Goal: Task Accomplishment & Management: Use online tool/utility

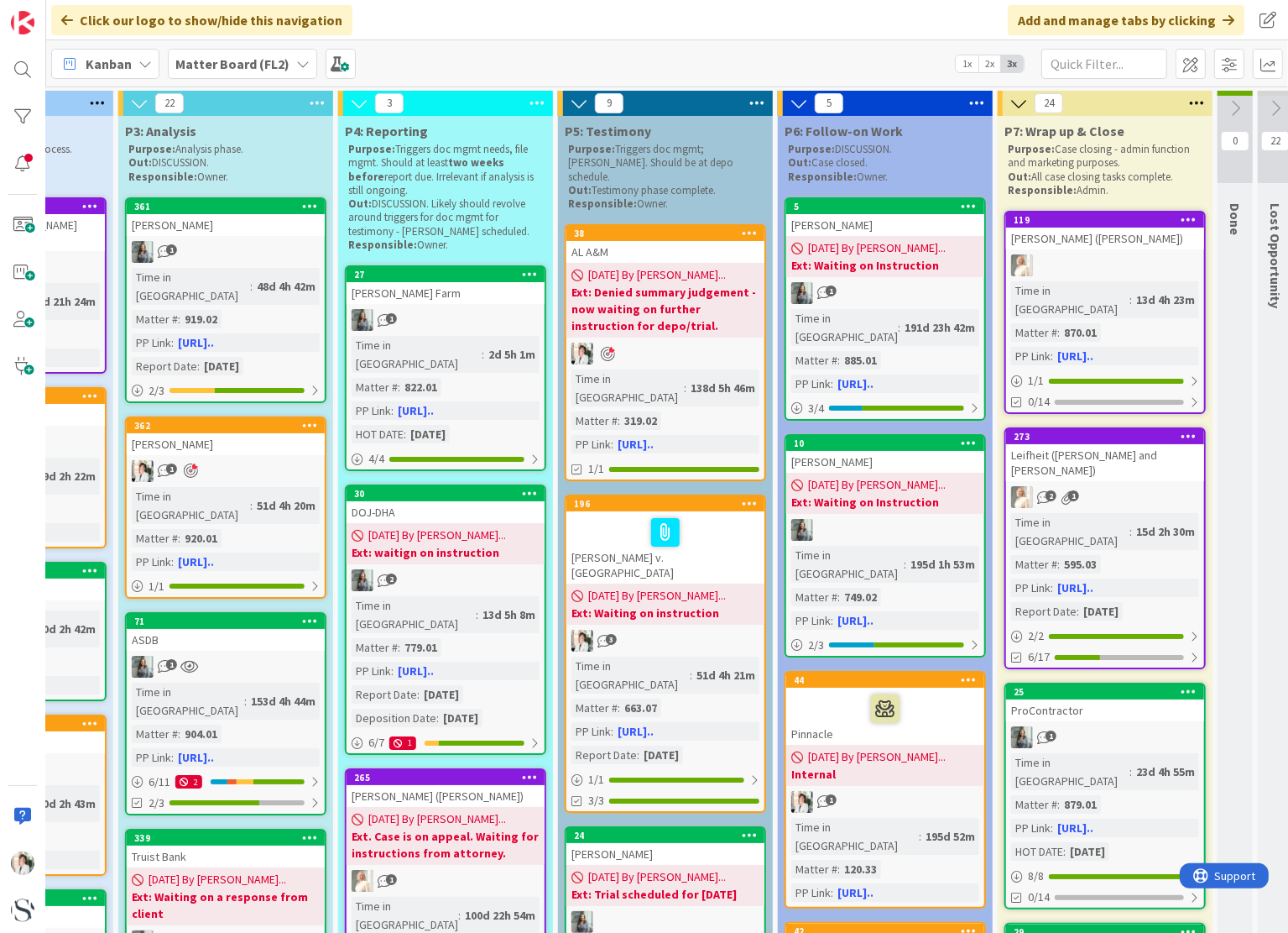
scroll to position [0, 966]
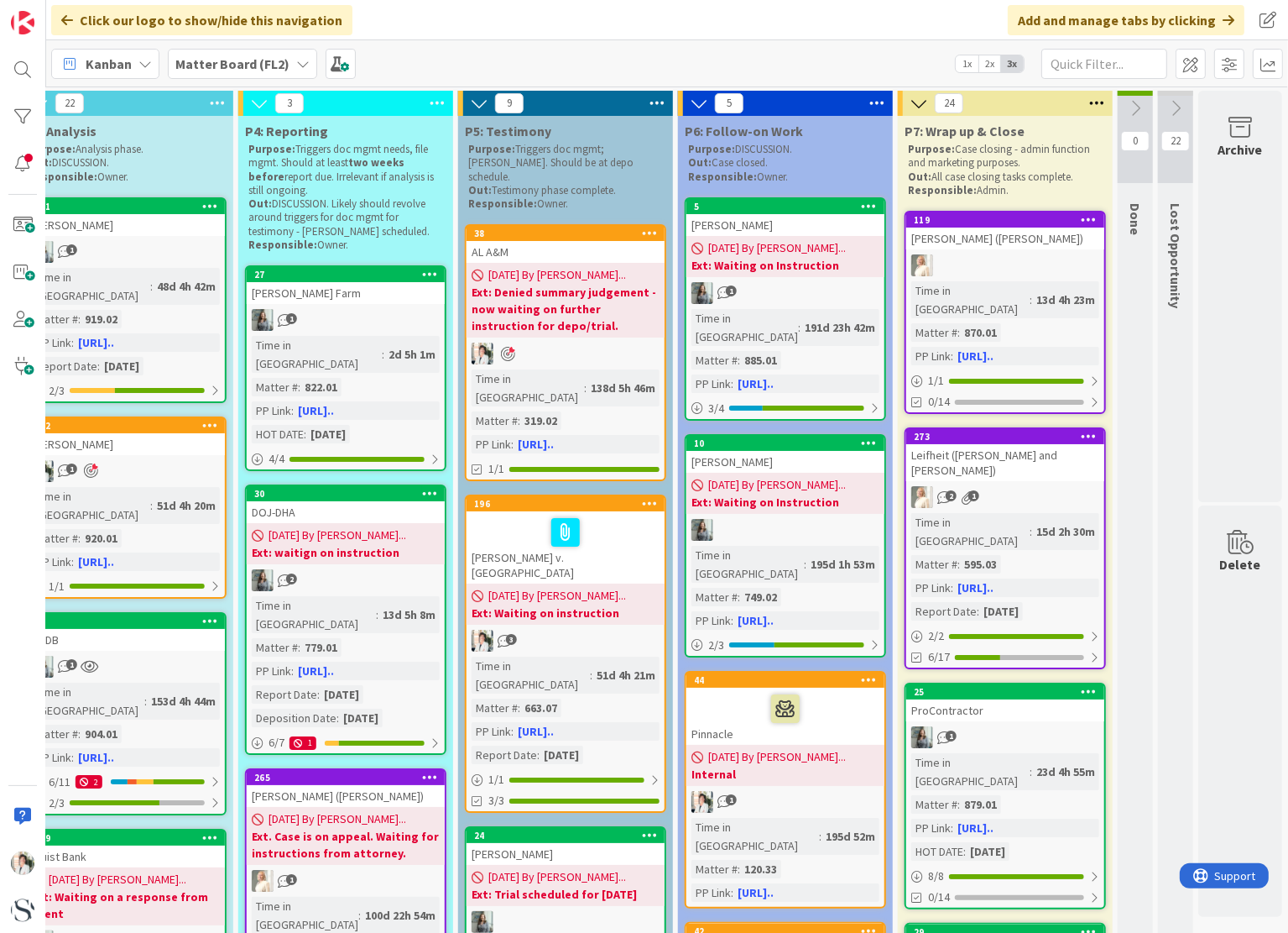
drag, startPoint x: 621, startPoint y: 923, endPoint x: 48, endPoint y: 3, distance: 1083.8
click at [1167, 107] on icon at bounding box center [1175, 108] width 18 height 18
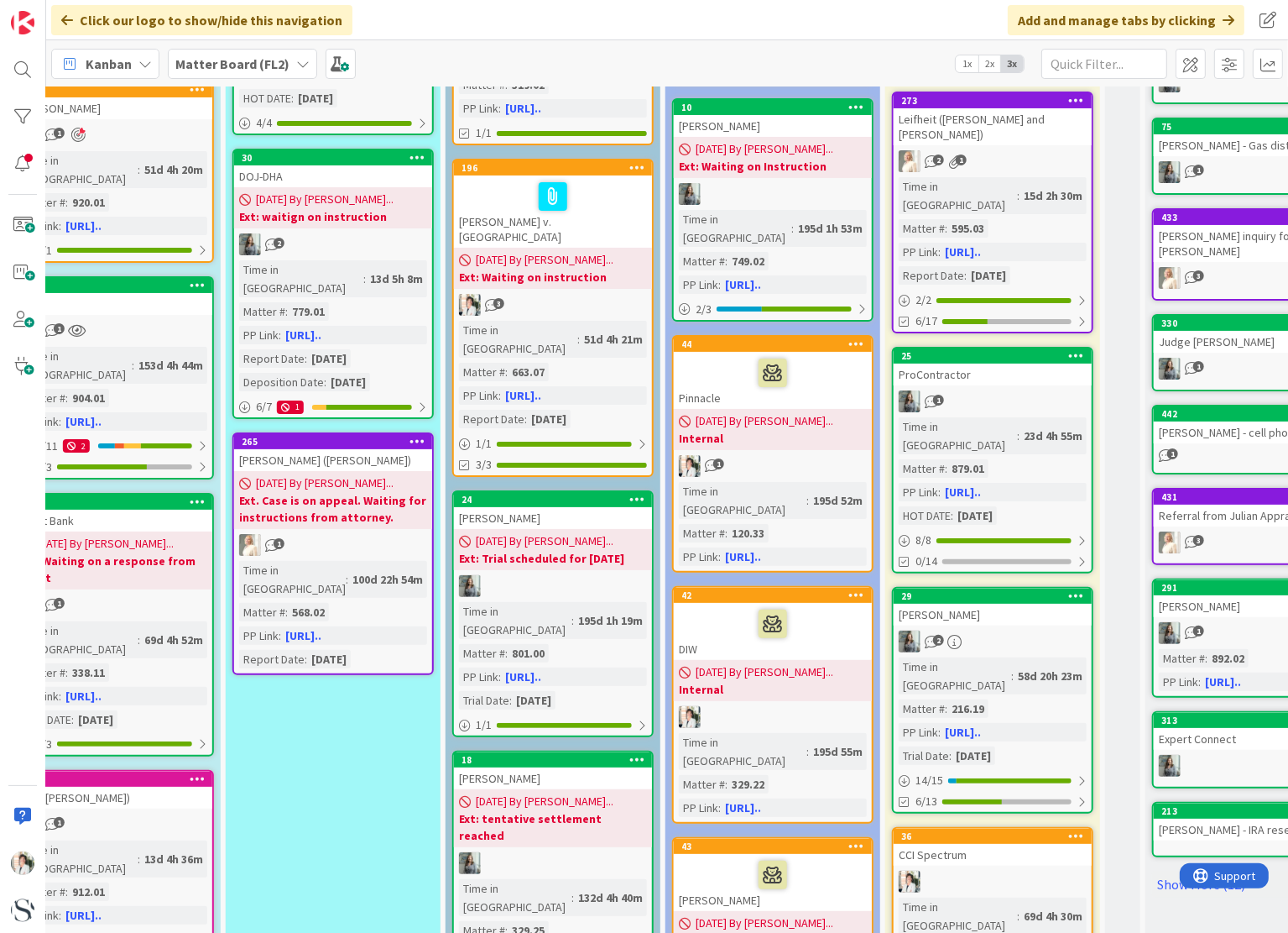
scroll to position [420, 966]
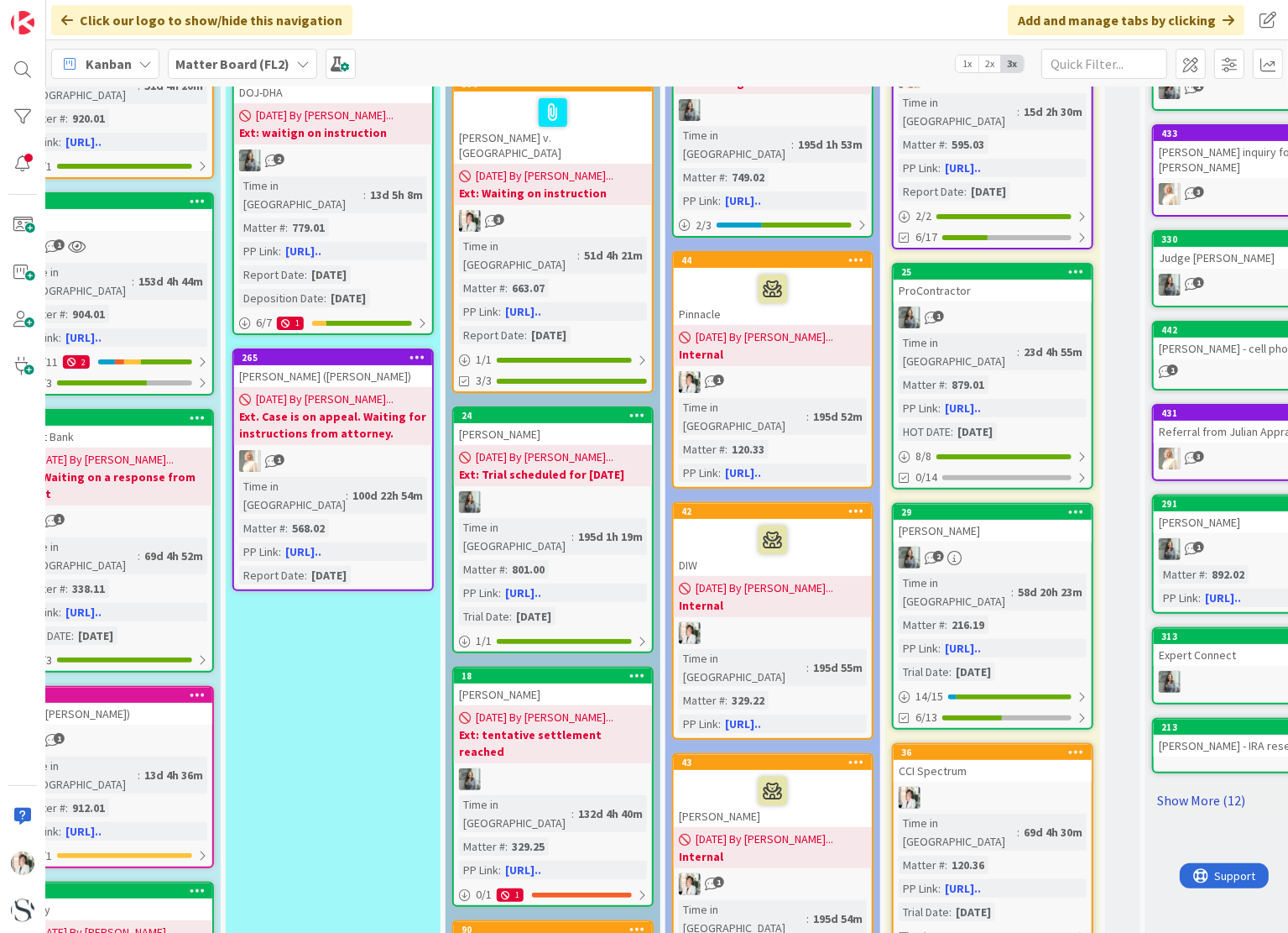
click at [1200, 787] on link "Show More (12)" at bounding box center [1253, 800] width 202 height 27
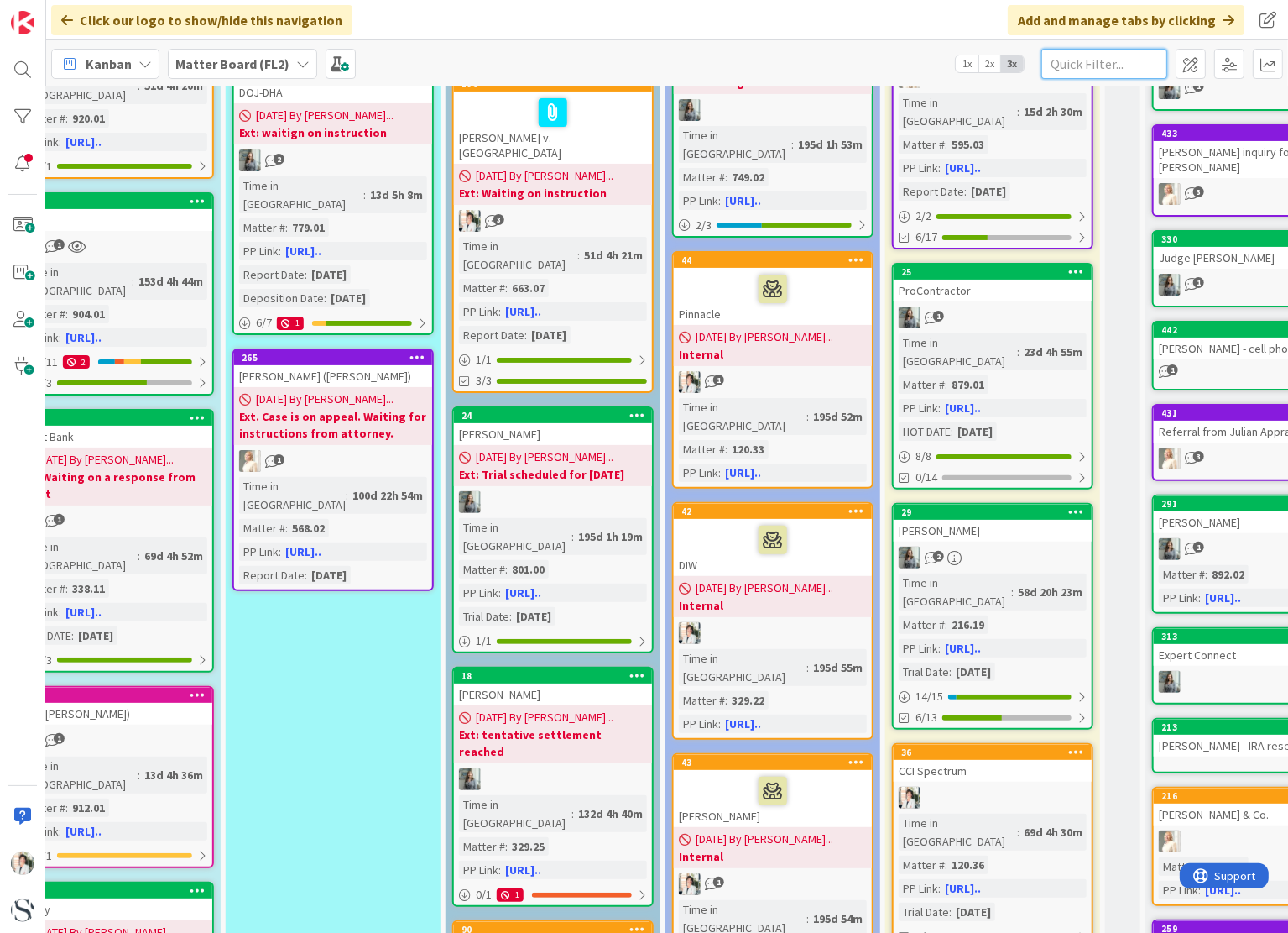
click at [1064, 62] on input "text" at bounding box center [1105, 64] width 126 height 31
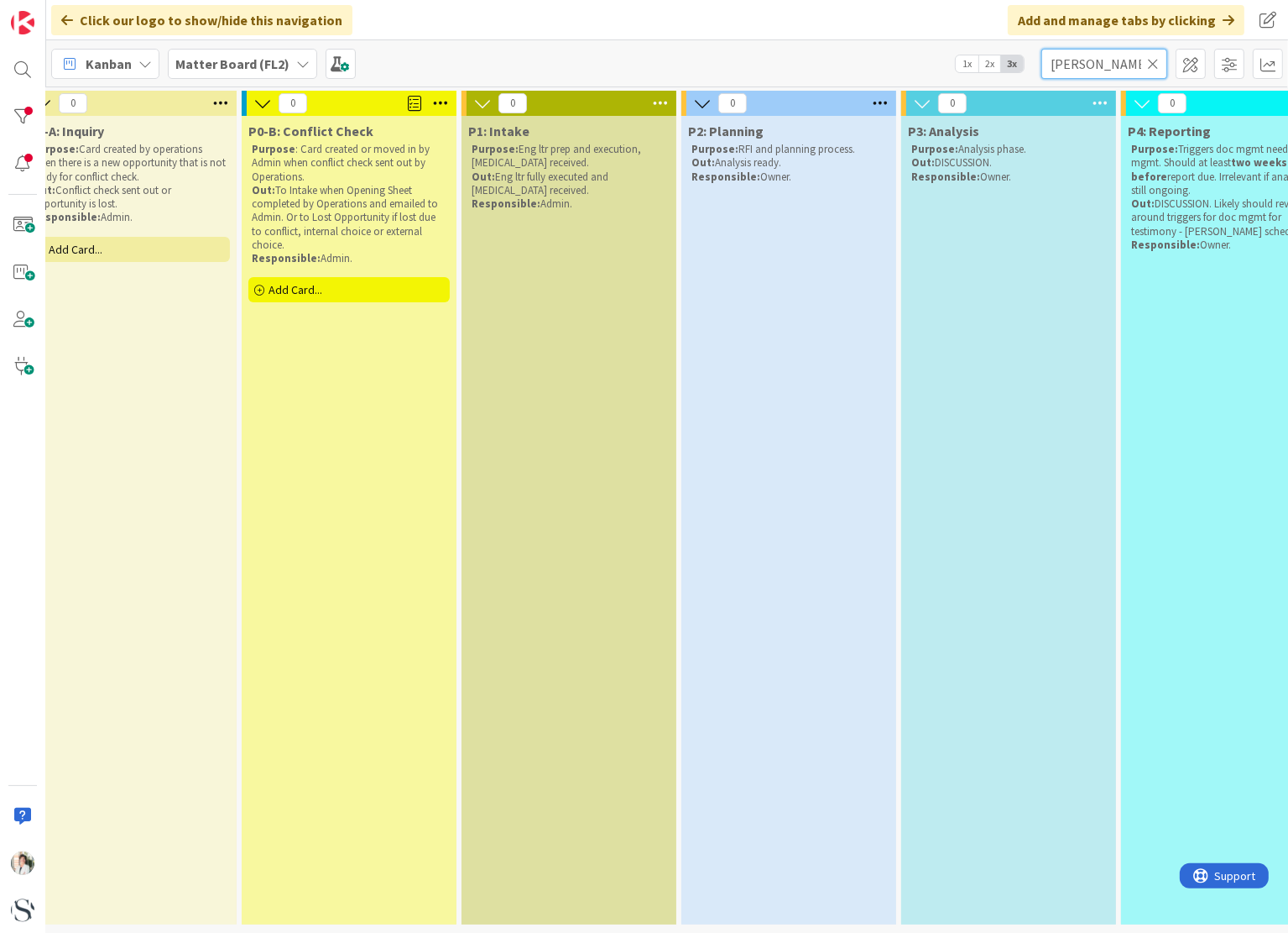
scroll to position [4, 0]
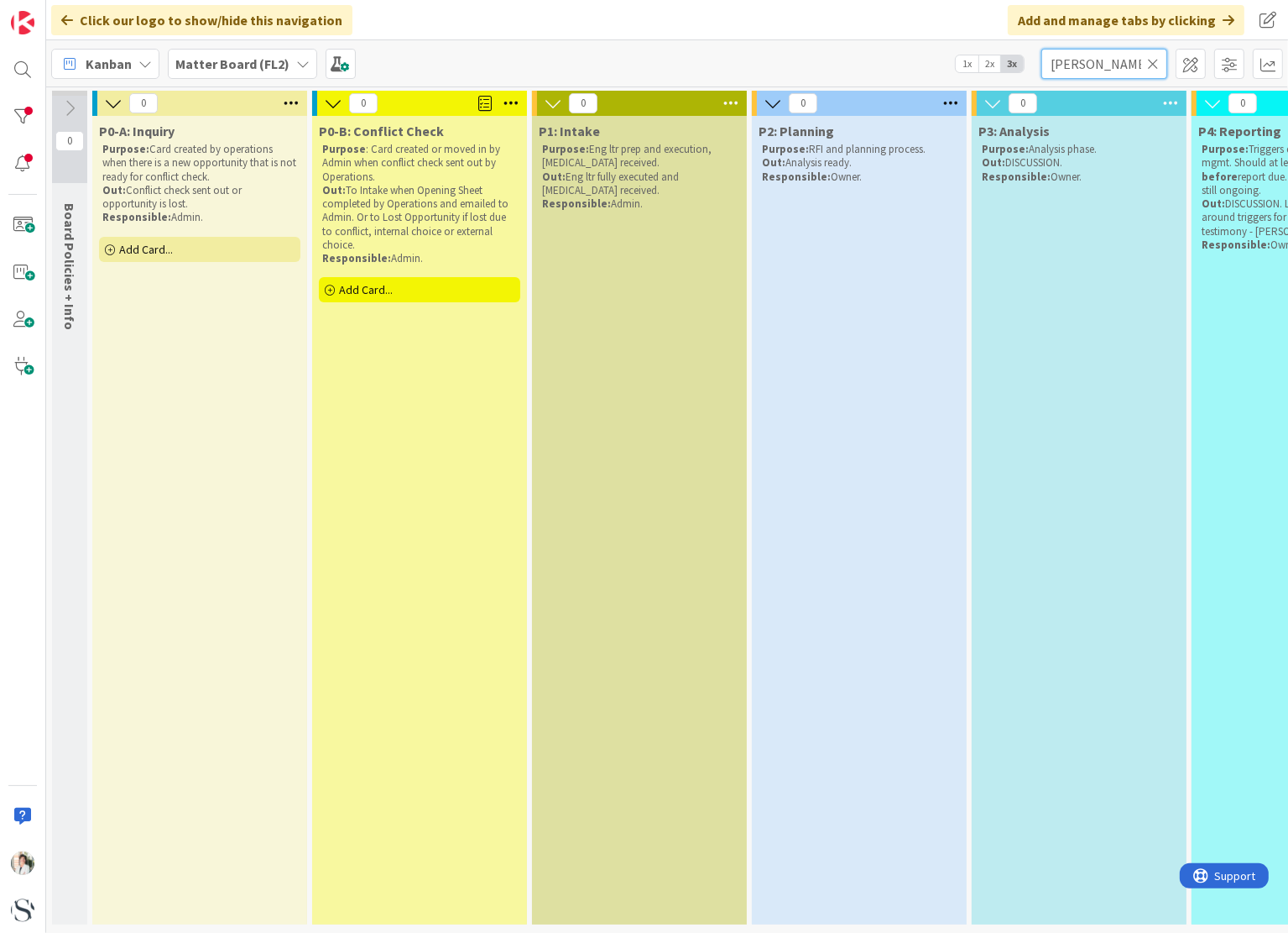
type input "[PERSON_NAME]"
click at [171, 245] on span "Add Card..." at bounding box center [146, 250] width 54 height 15
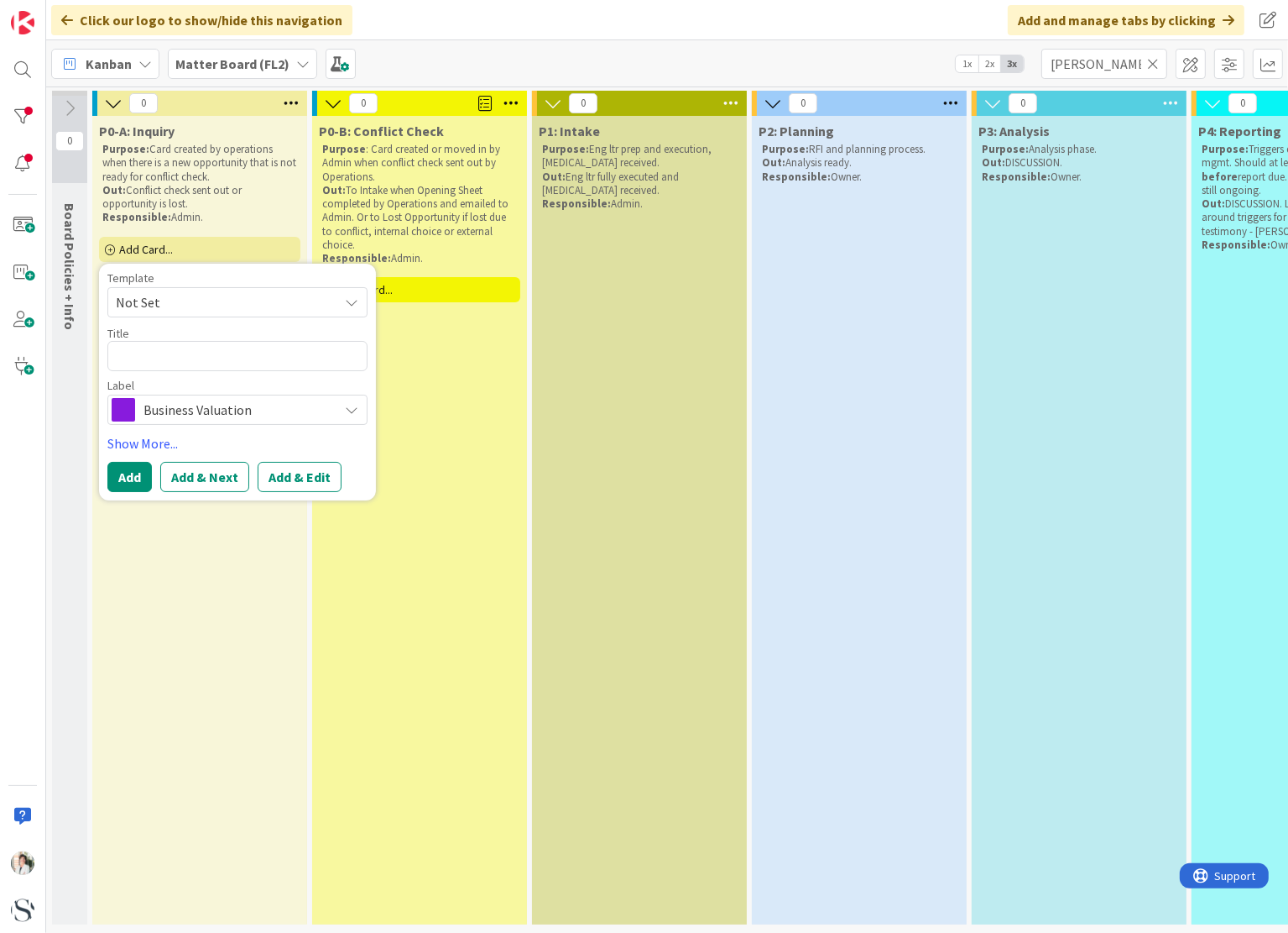
type textarea "x"
type textarea "D"
type textarea "x"
type textarea "Da"
type textarea "x"
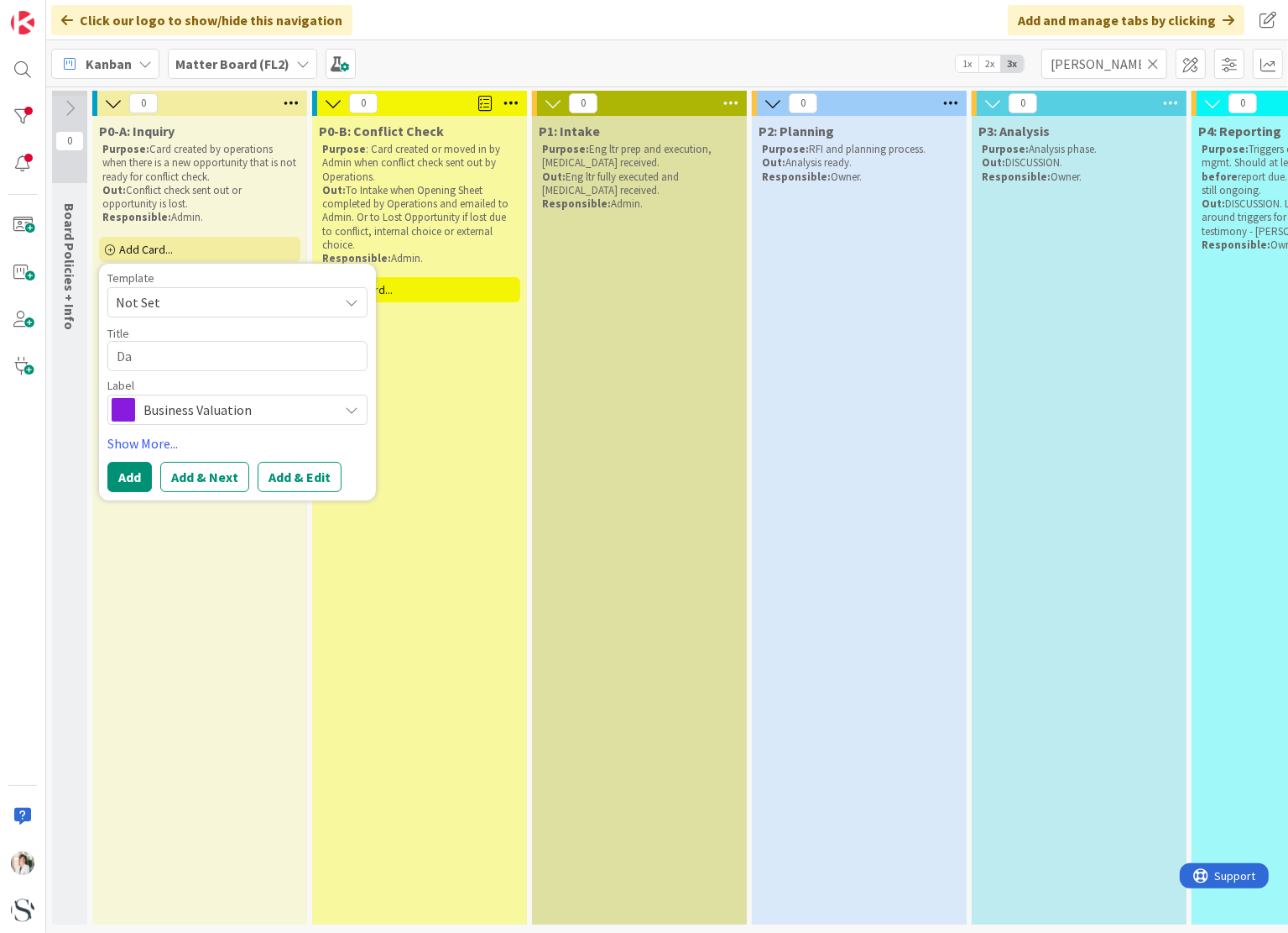
type textarea "Dav"
type textarea "x"
type textarea "[PERSON_NAME]"
type textarea "x"
type textarea "[PERSON_NAME]"
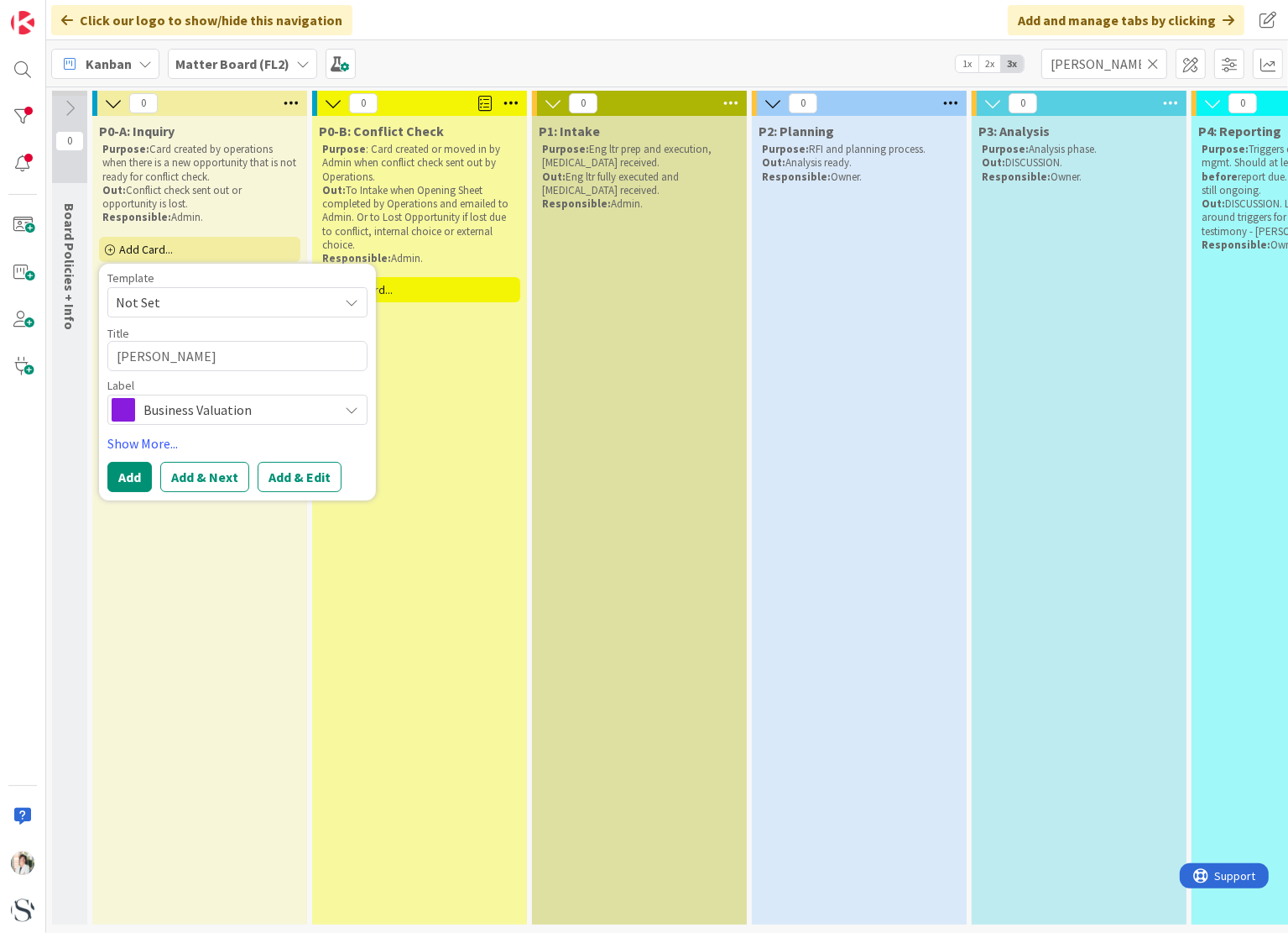
type textarea "x"
type textarea "[PERSON_NAME]"
type textarea "x"
type textarea "[PERSON_NAME]"
type textarea "x"
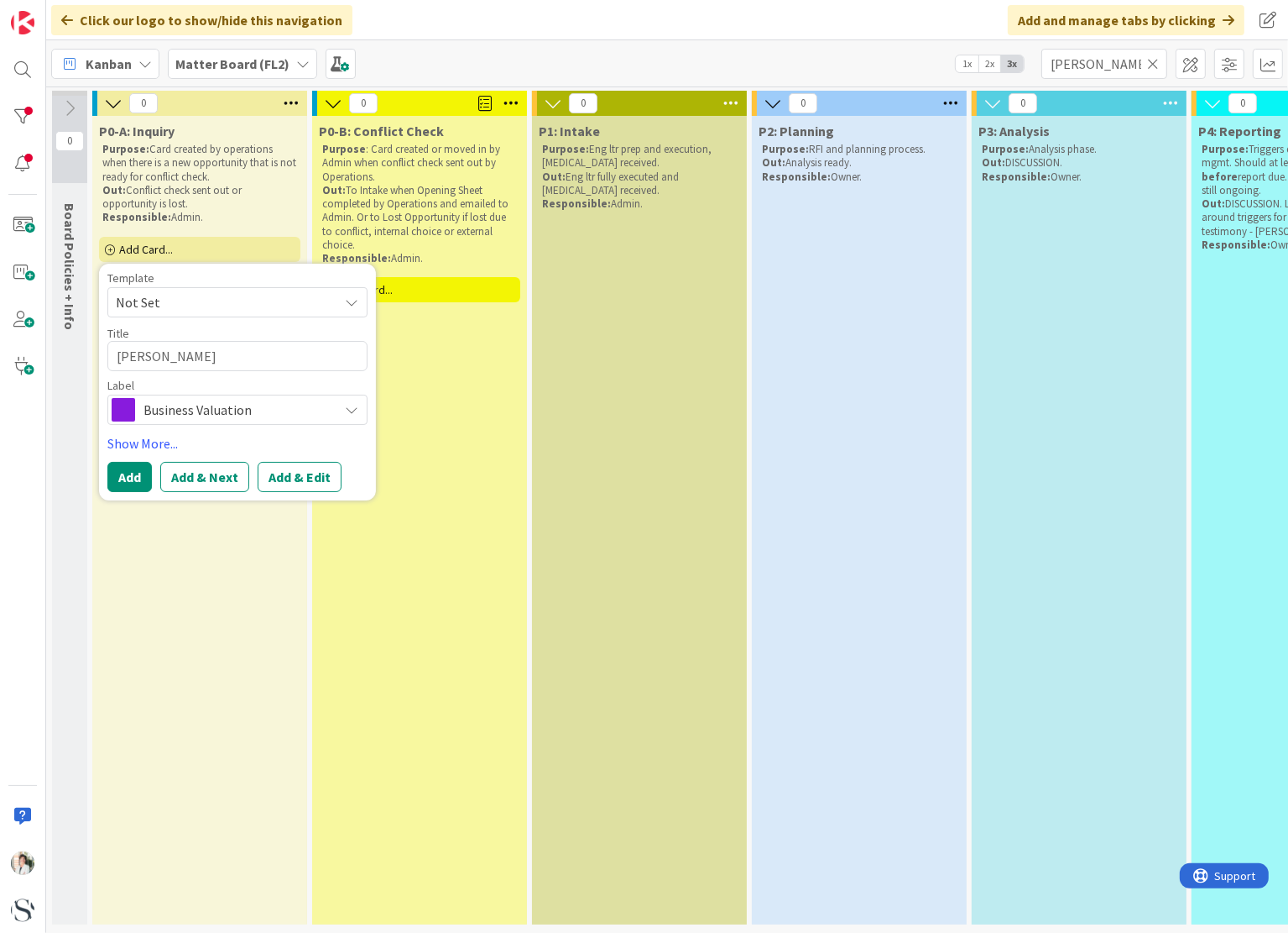
type textarea "[PERSON_NAME]"
type textarea "x"
type textarea "[PERSON_NAME]"
type textarea "x"
type textarea "[PERSON_NAME]"
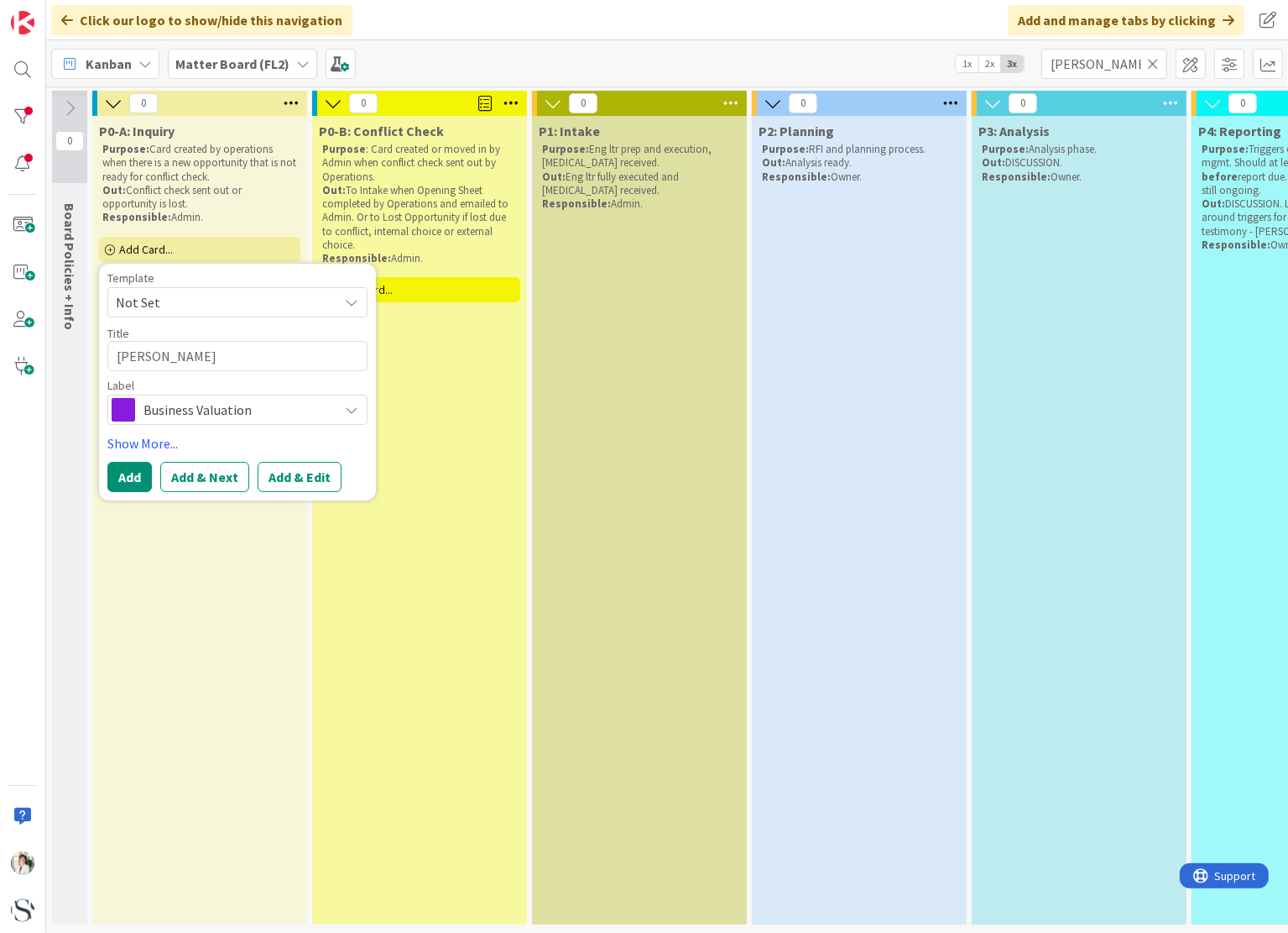
type textarea "x"
type textarea "[PERSON_NAME]"
type textarea "x"
type textarea "[PERSON_NAME]"
type textarea "x"
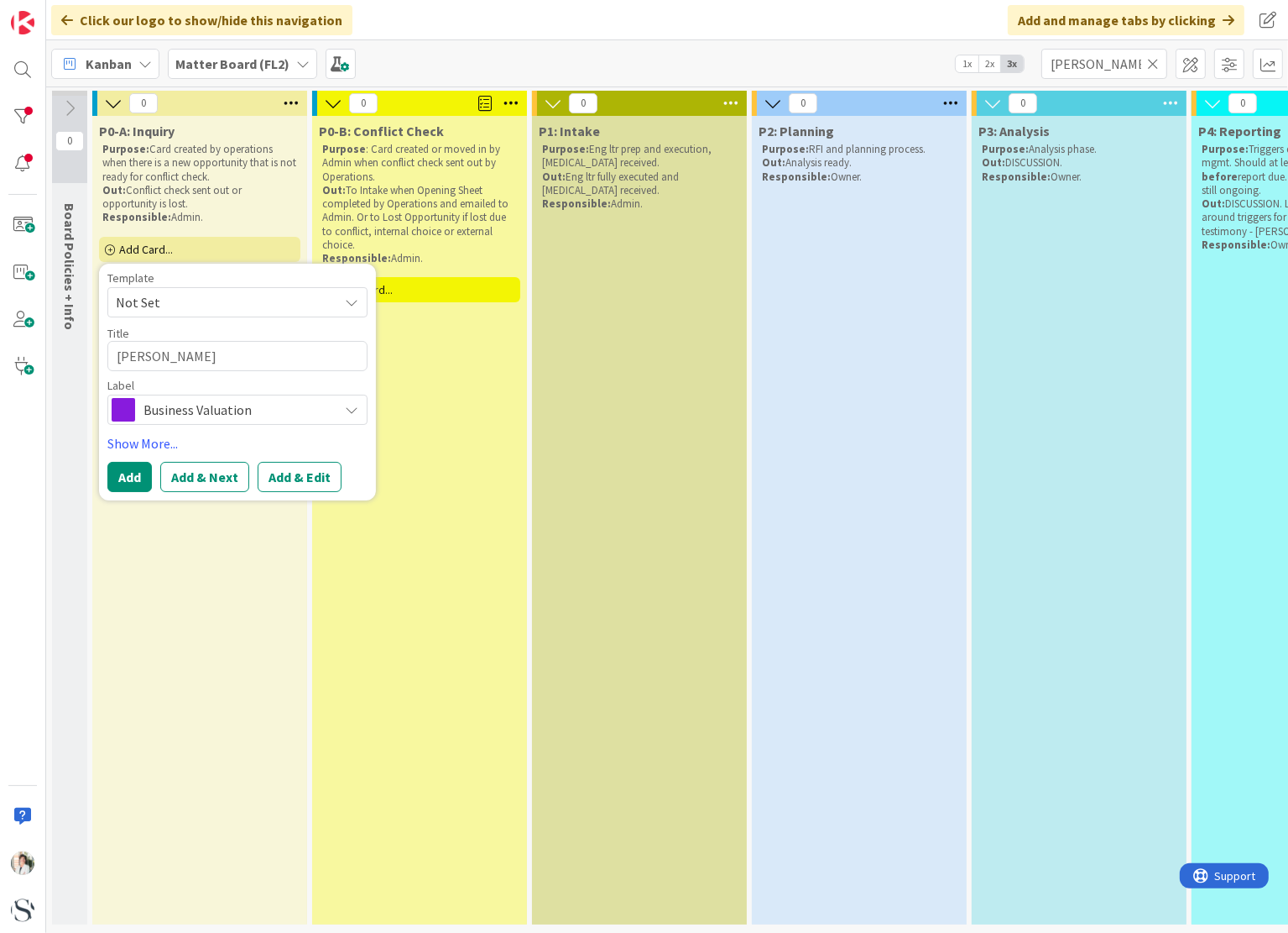
type textarea "[PERSON_NAME] -"
type textarea "x"
type textarea "[PERSON_NAME] -"
type textarea "x"
type textarea "[PERSON_NAME] - T"
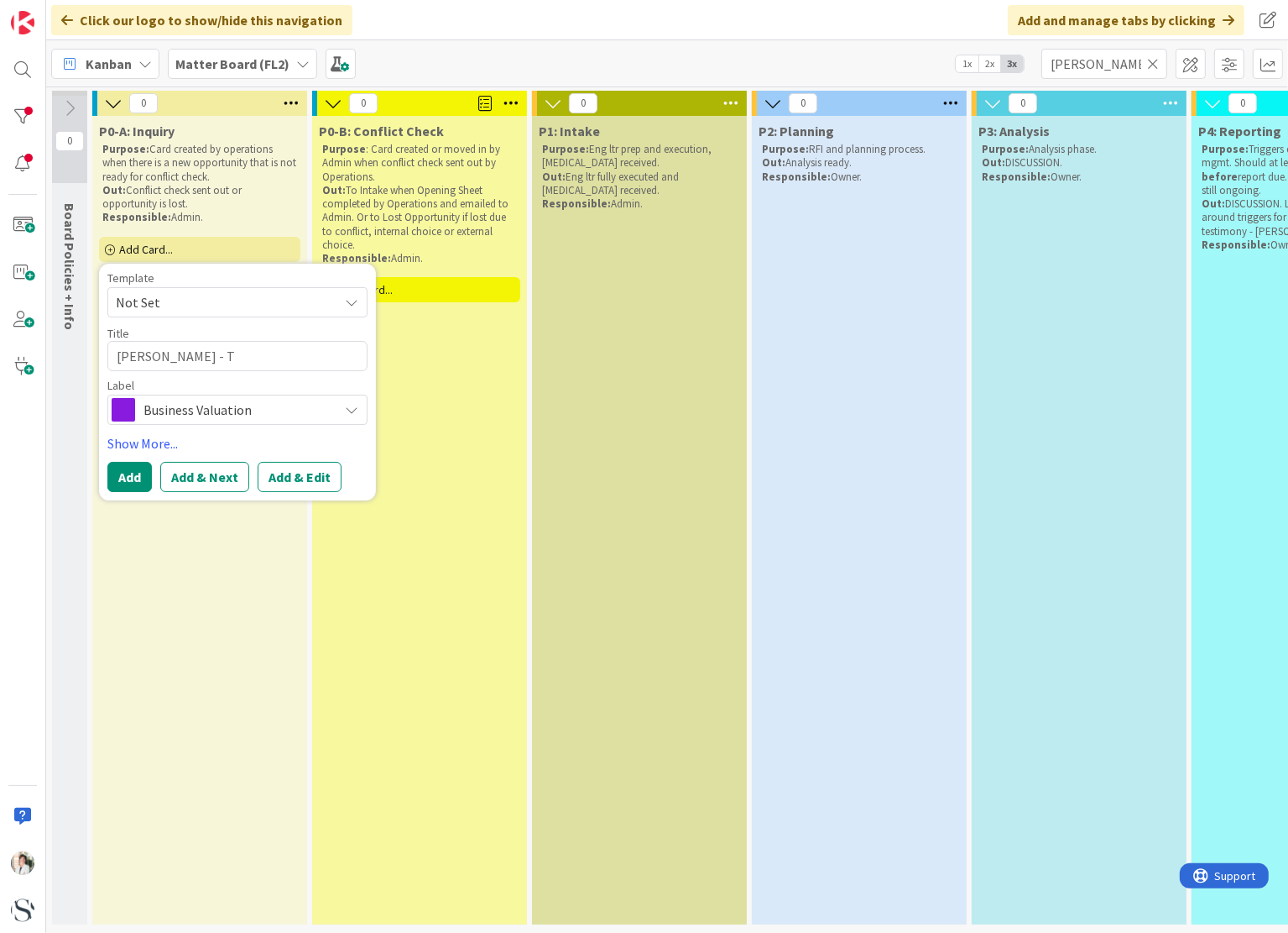
type textarea "x"
type textarea "[PERSON_NAME] - Tr"
type textarea "x"
type textarea "[PERSON_NAME] - Tru"
type textarea "x"
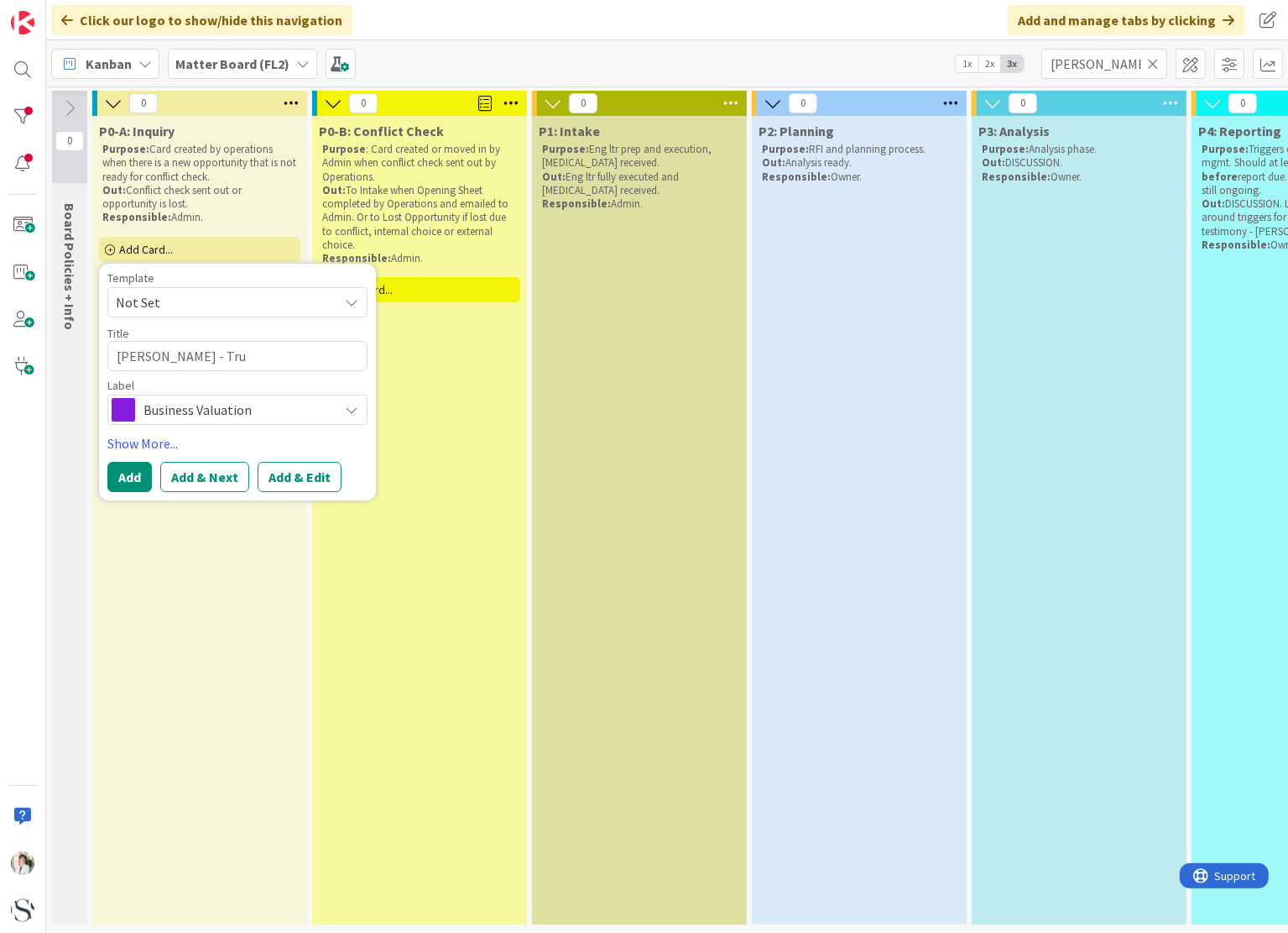
type textarea "[PERSON_NAME]"
type textarea "x"
type textarea "[PERSON_NAME] - Trust"
type textarea "x"
type textarea "[PERSON_NAME] - Trust"
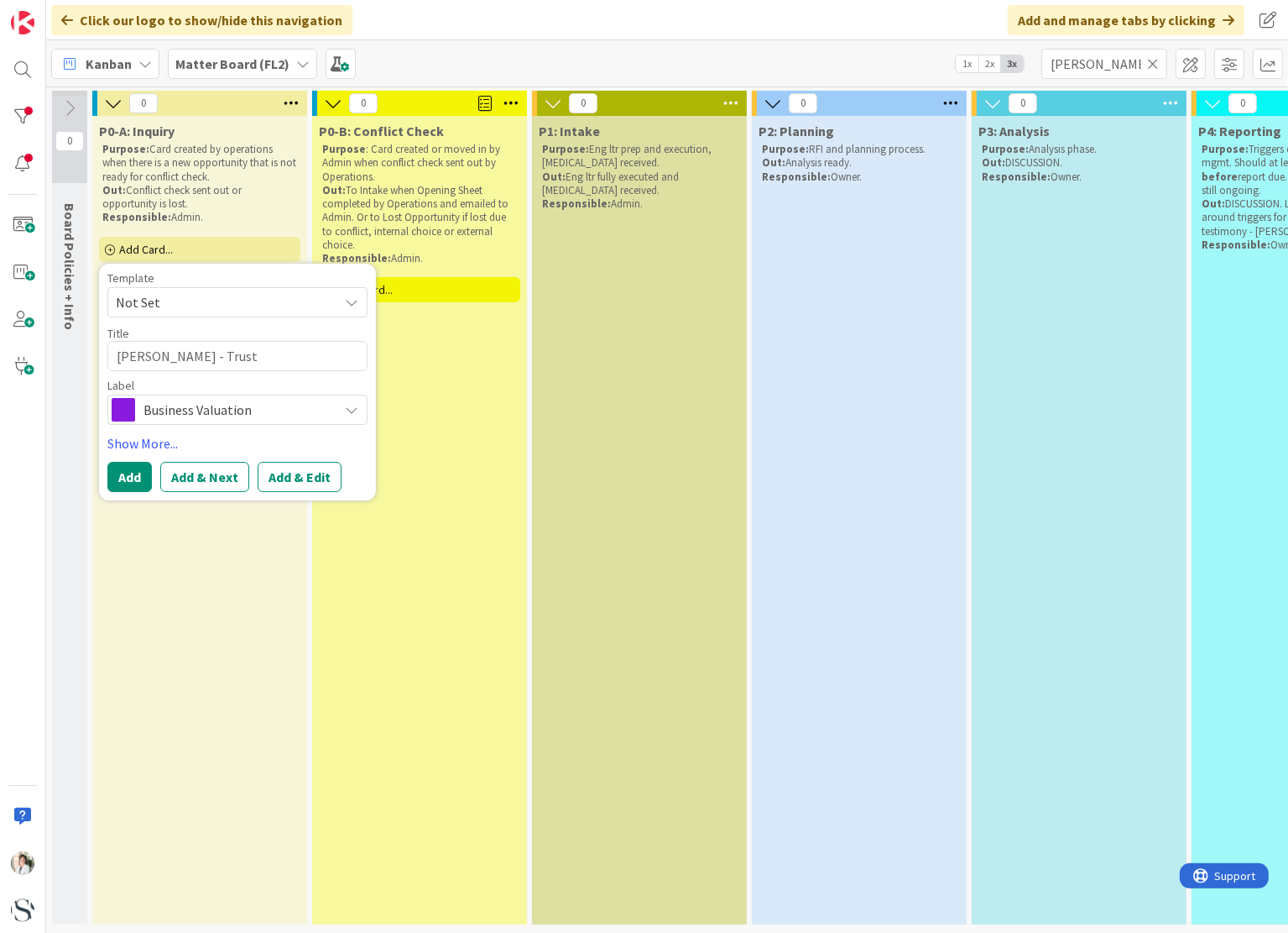
type textarea "x"
type textarea "[PERSON_NAME] - Trust M"
type textarea "x"
type textarea "[PERSON_NAME] - Trust Ma"
type textarea "x"
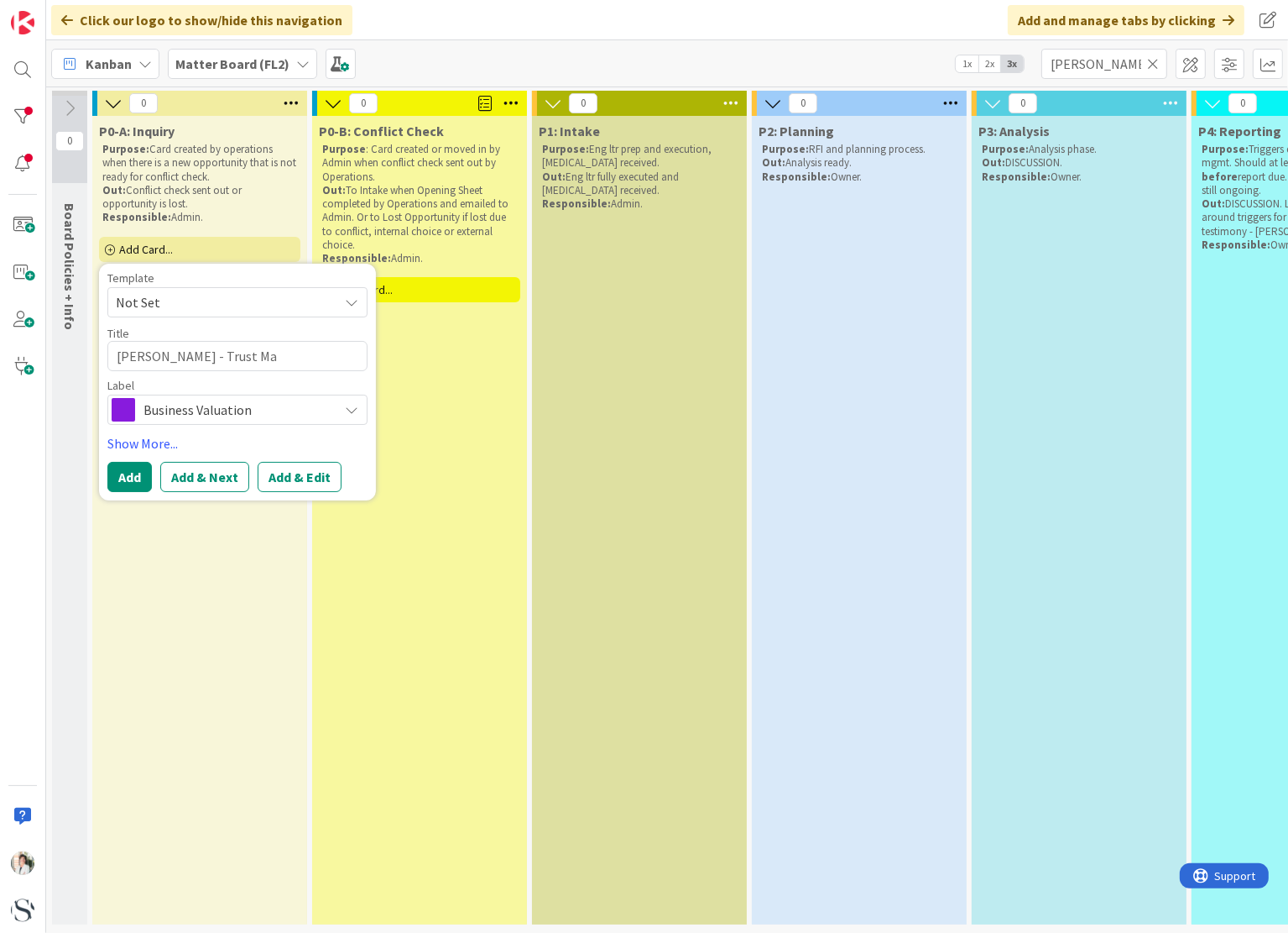
type textarea "[PERSON_NAME] - Trust Mat"
type textarea "x"
type textarea "[PERSON_NAME] - Trust [PERSON_NAME]"
type textarea "x"
type textarea "[PERSON_NAME] - Trust Matte"
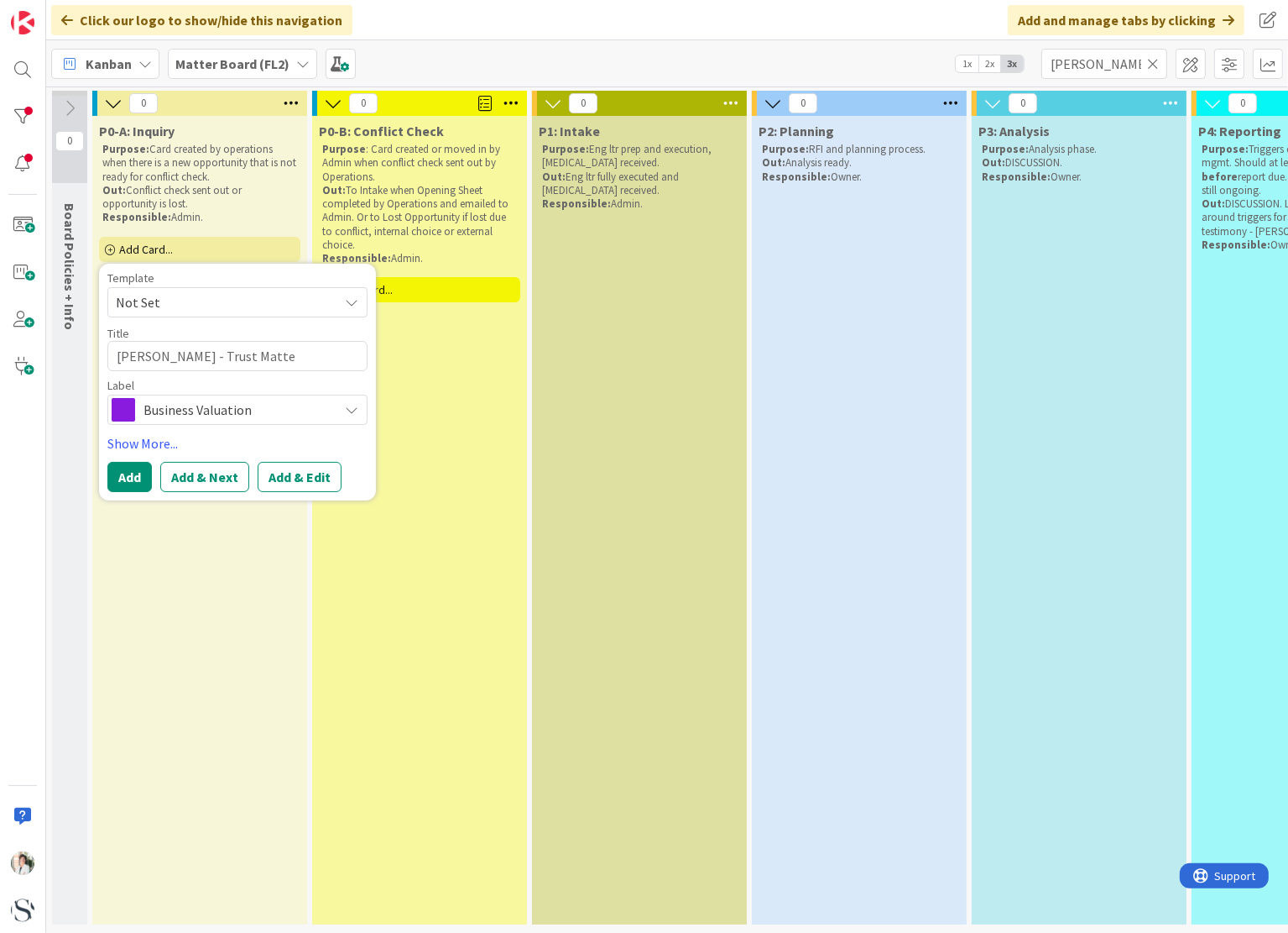
type textarea "x"
type textarea "[PERSON_NAME] - Trust Matter"
click at [307, 403] on span "Business Valuation" at bounding box center [236, 409] width 186 height 24
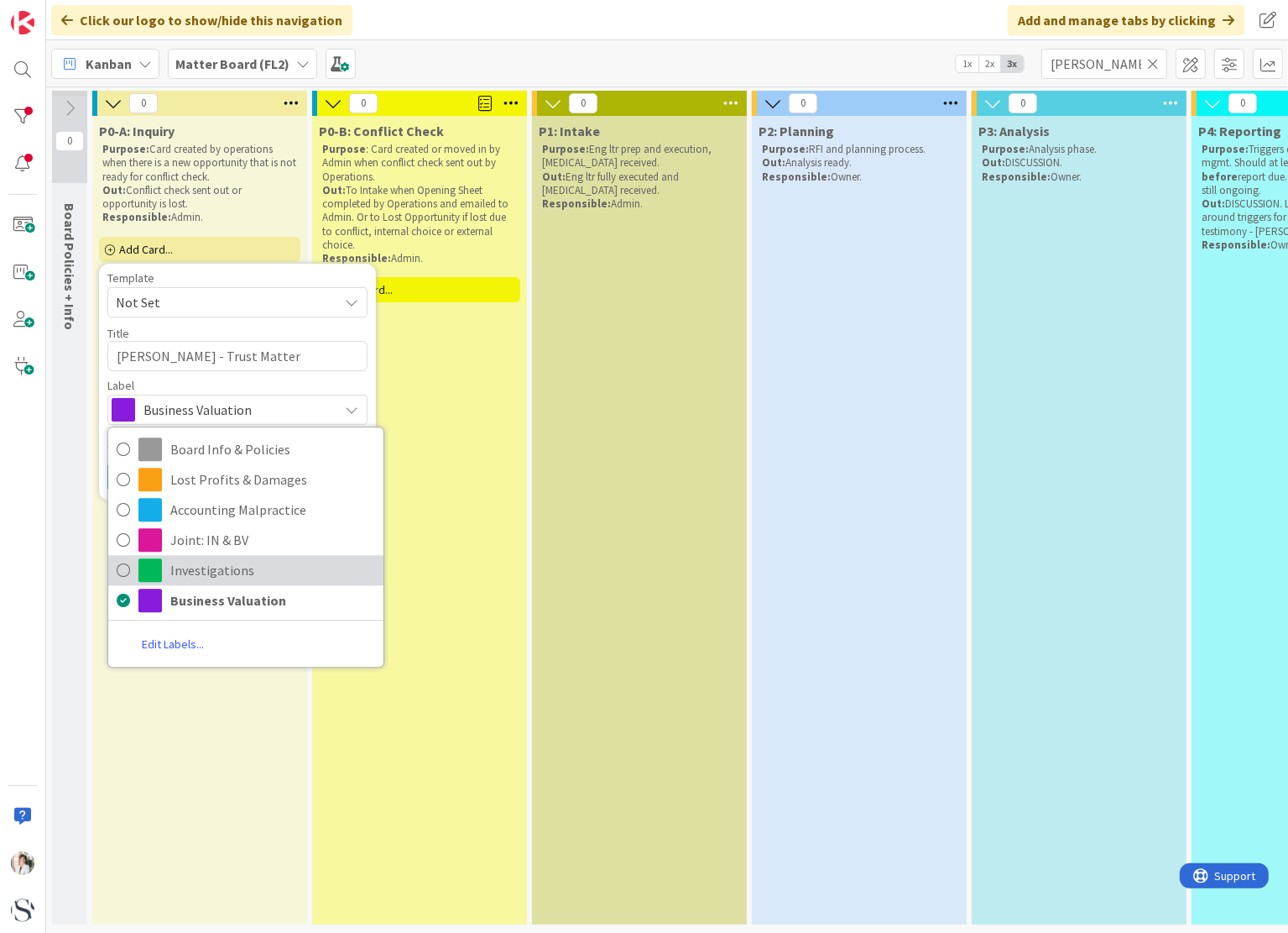
click at [120, 568] on icon at bounding box center [123, 570] width 13 height 25
type textarea "x"
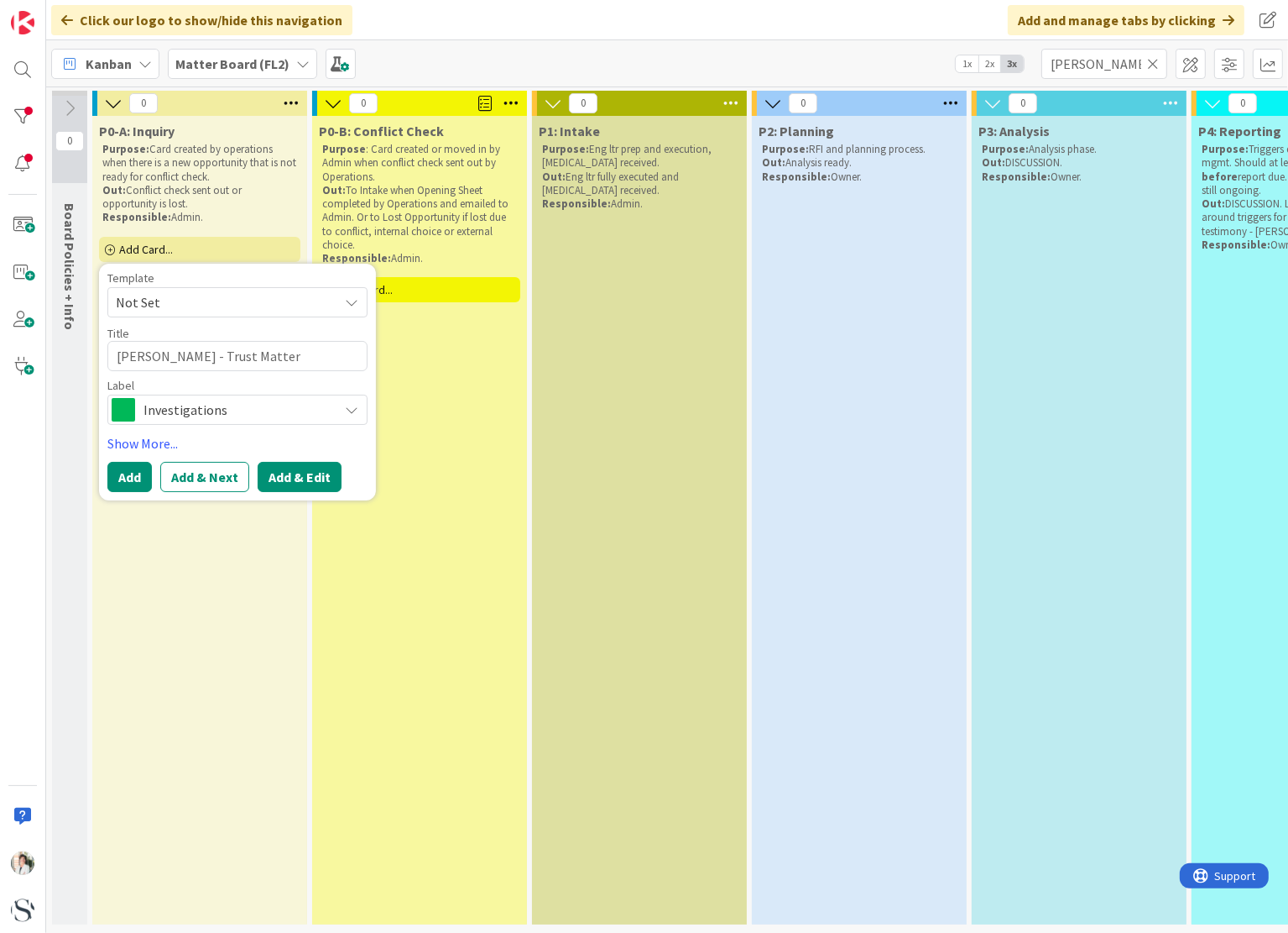
click at [286, 472] on button "Add & Edit" at bounding box center [300, 477] width 84 height 31
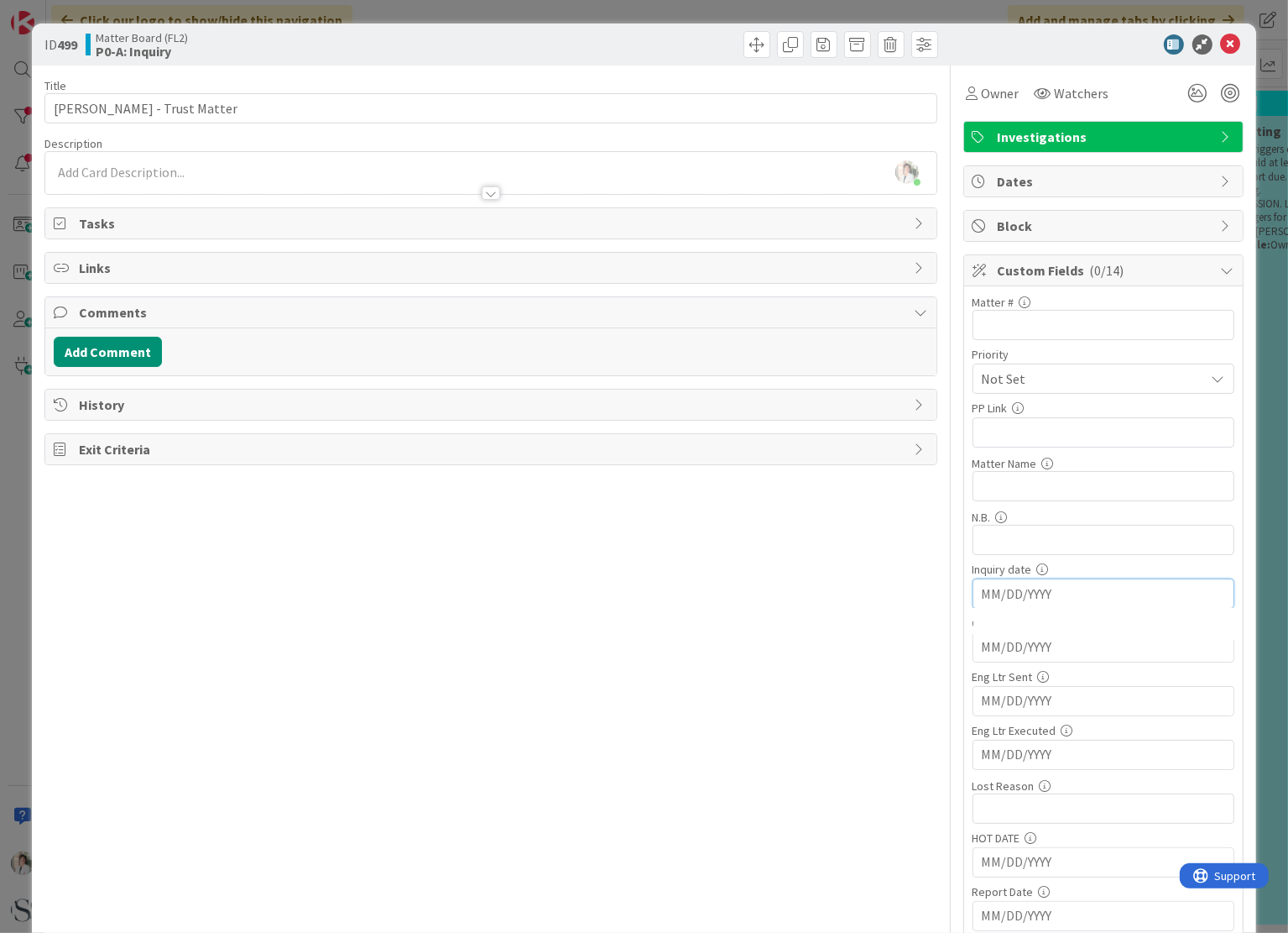
click at [1037, 593] on input "MM/DD/YYYY" at bounding box center [1103, 594] width 244 height 29
click at [1096, 756] on td "17" at bounding box center [1106, 760] width 32 height 32
type input "[DATE]"
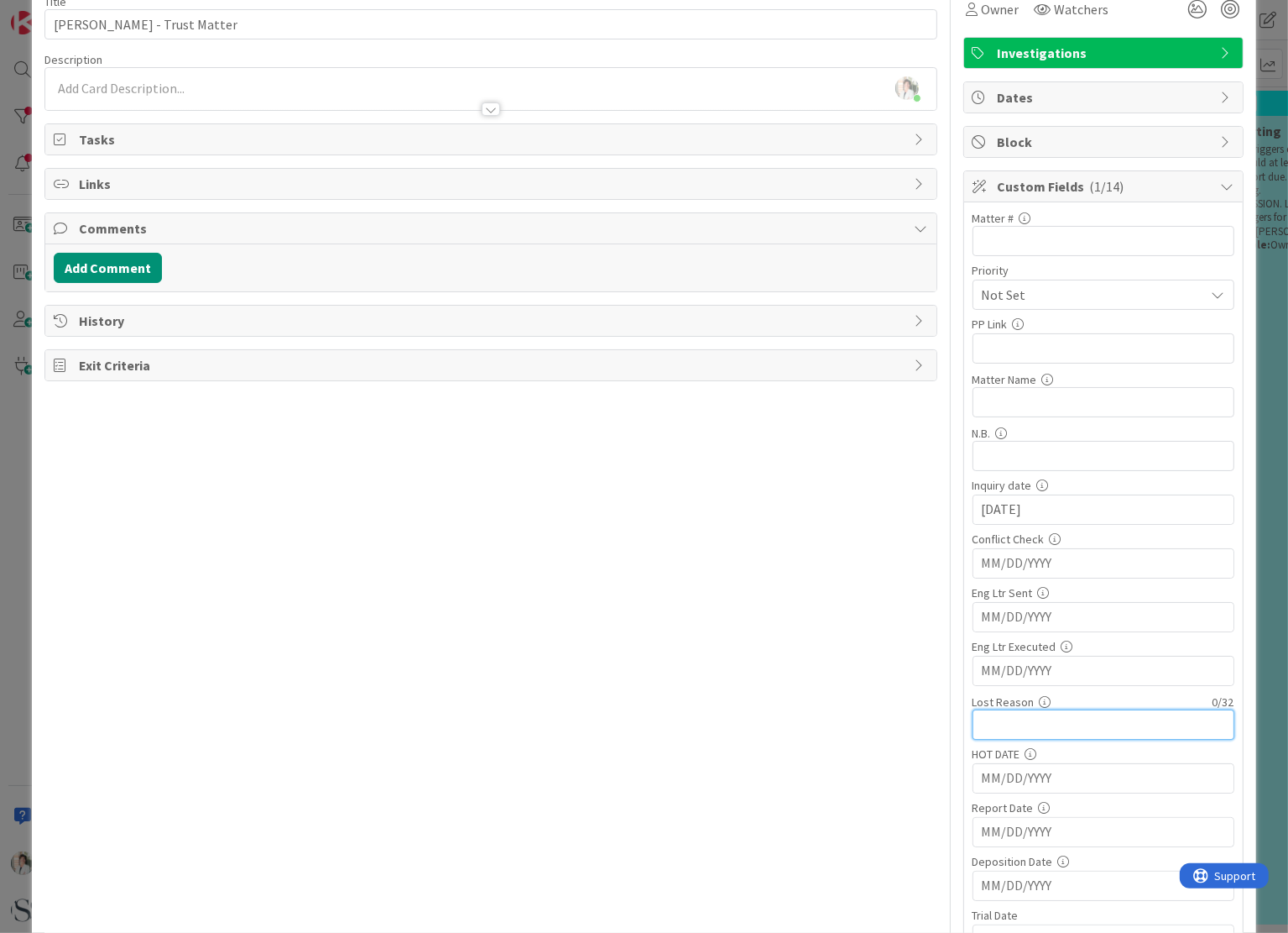
click at [989, 711] on input "text" at bounding box center [1104, 725] width 262 height 31
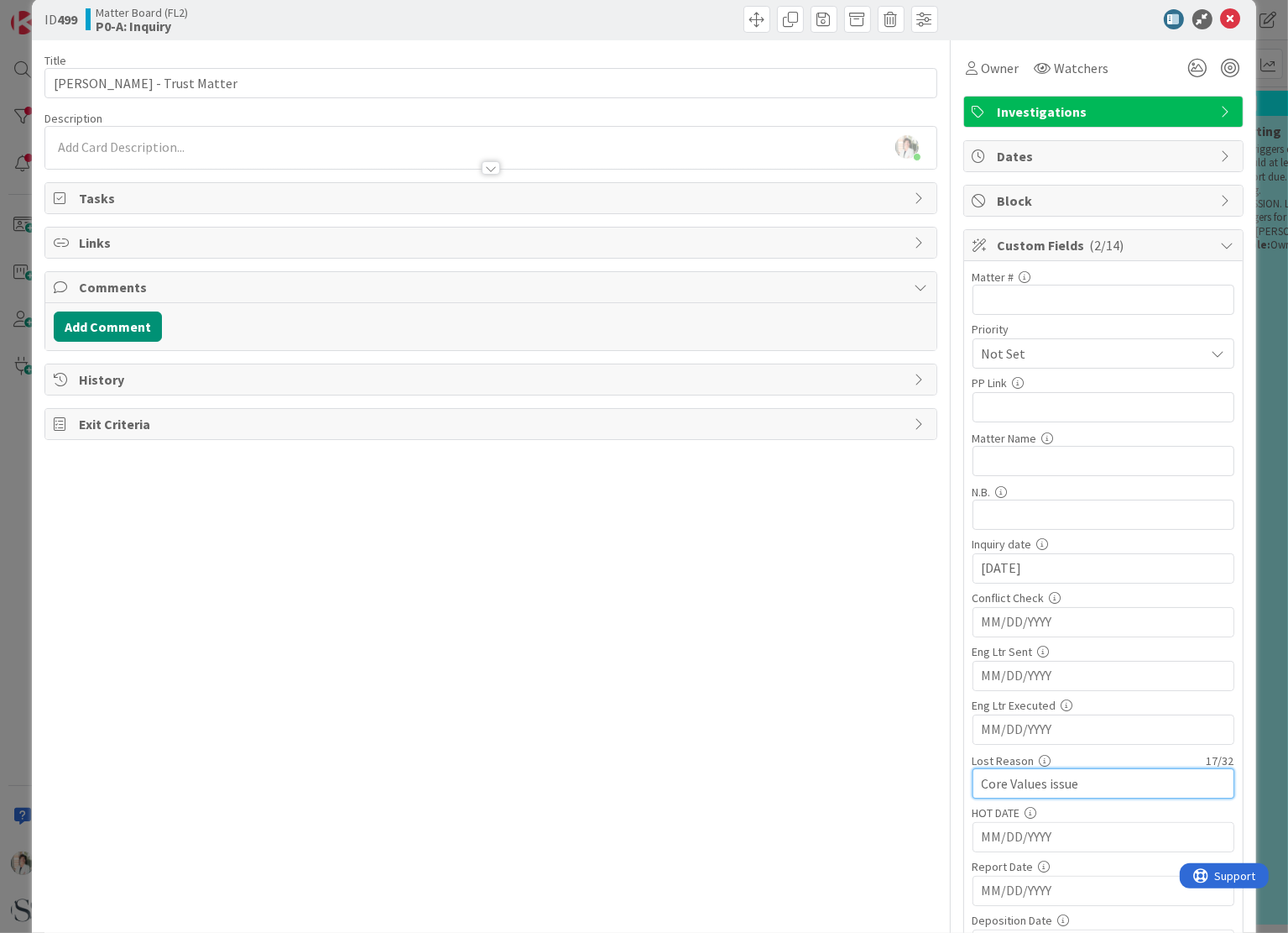
scroll to position [0, 0]
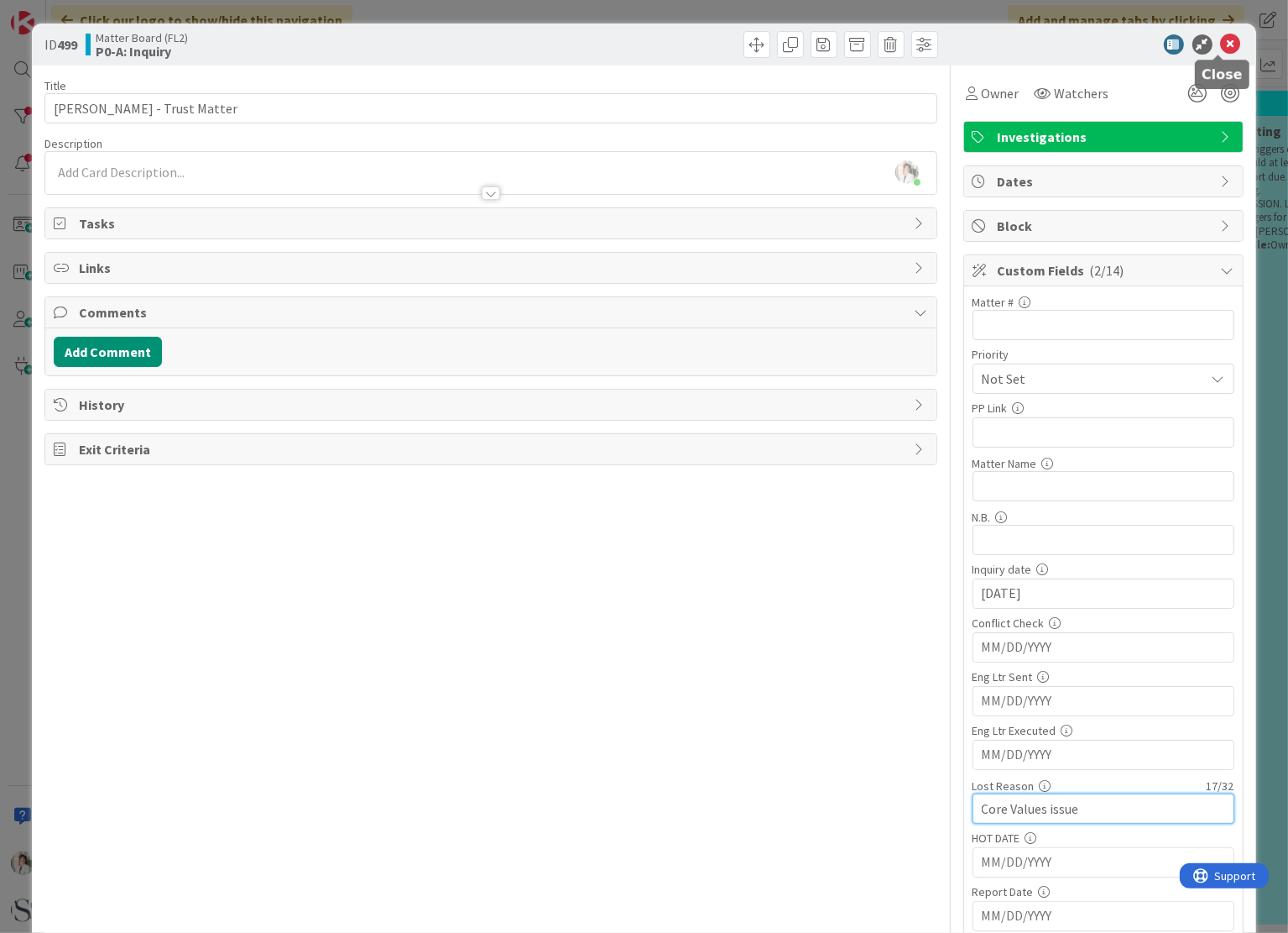
type input "Core Values issue"
click at [1221, 39] on icon at bounding box center [1231, 44] width 20 height 20
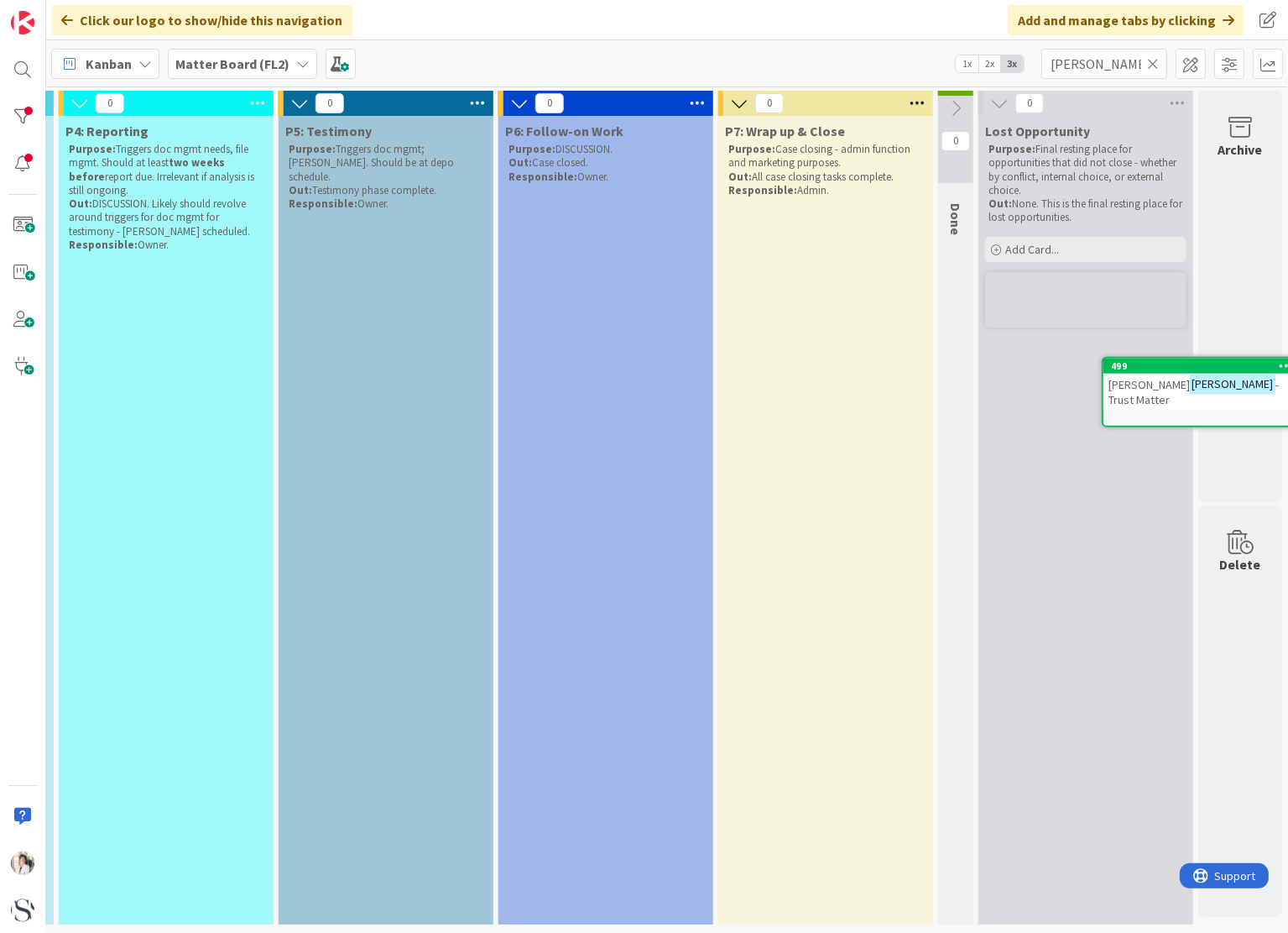
scroll to position [0, 1145]
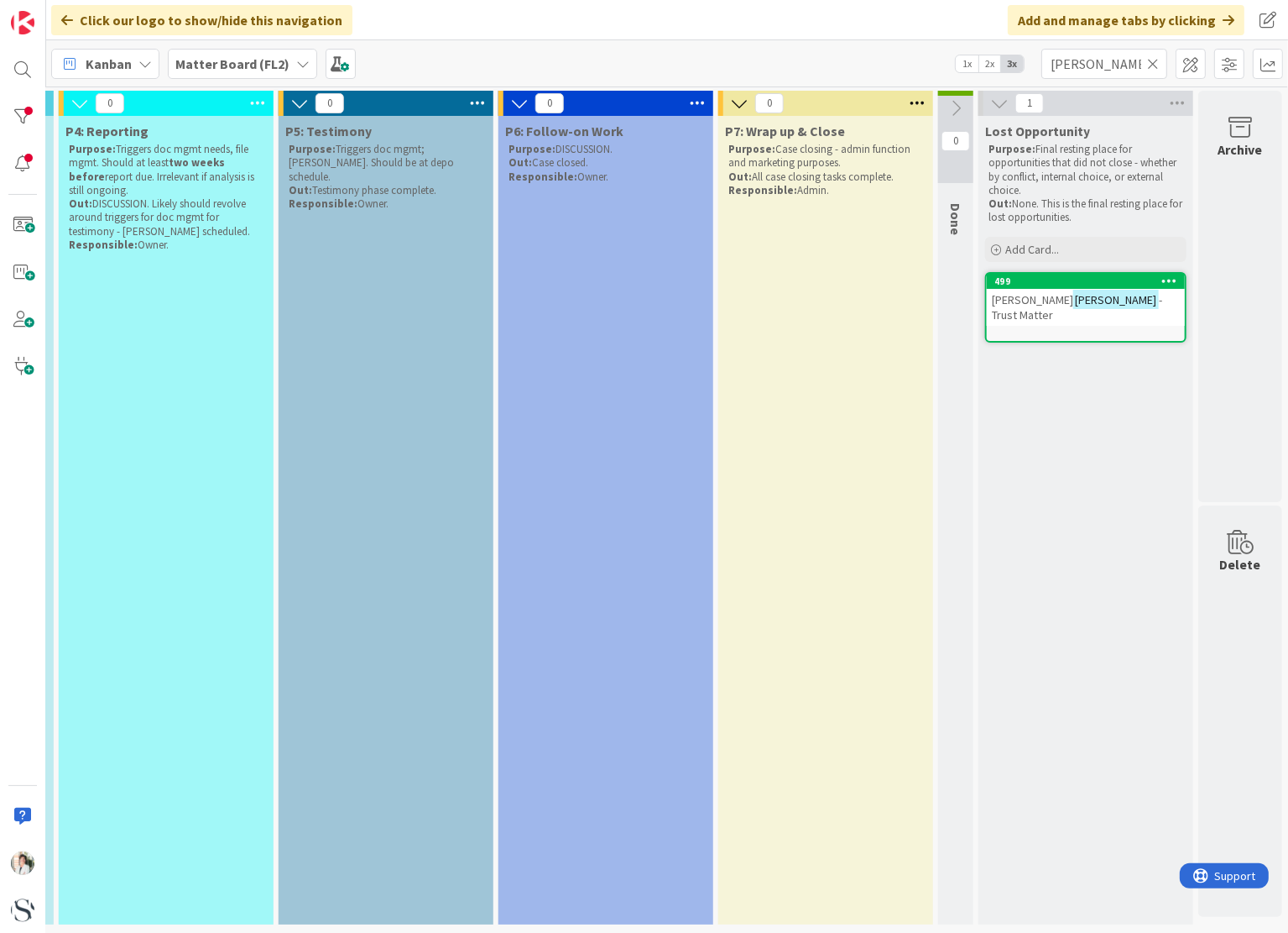
click at [1153, 56] on icon at bounding box center [1152, 64] width 11 height 15
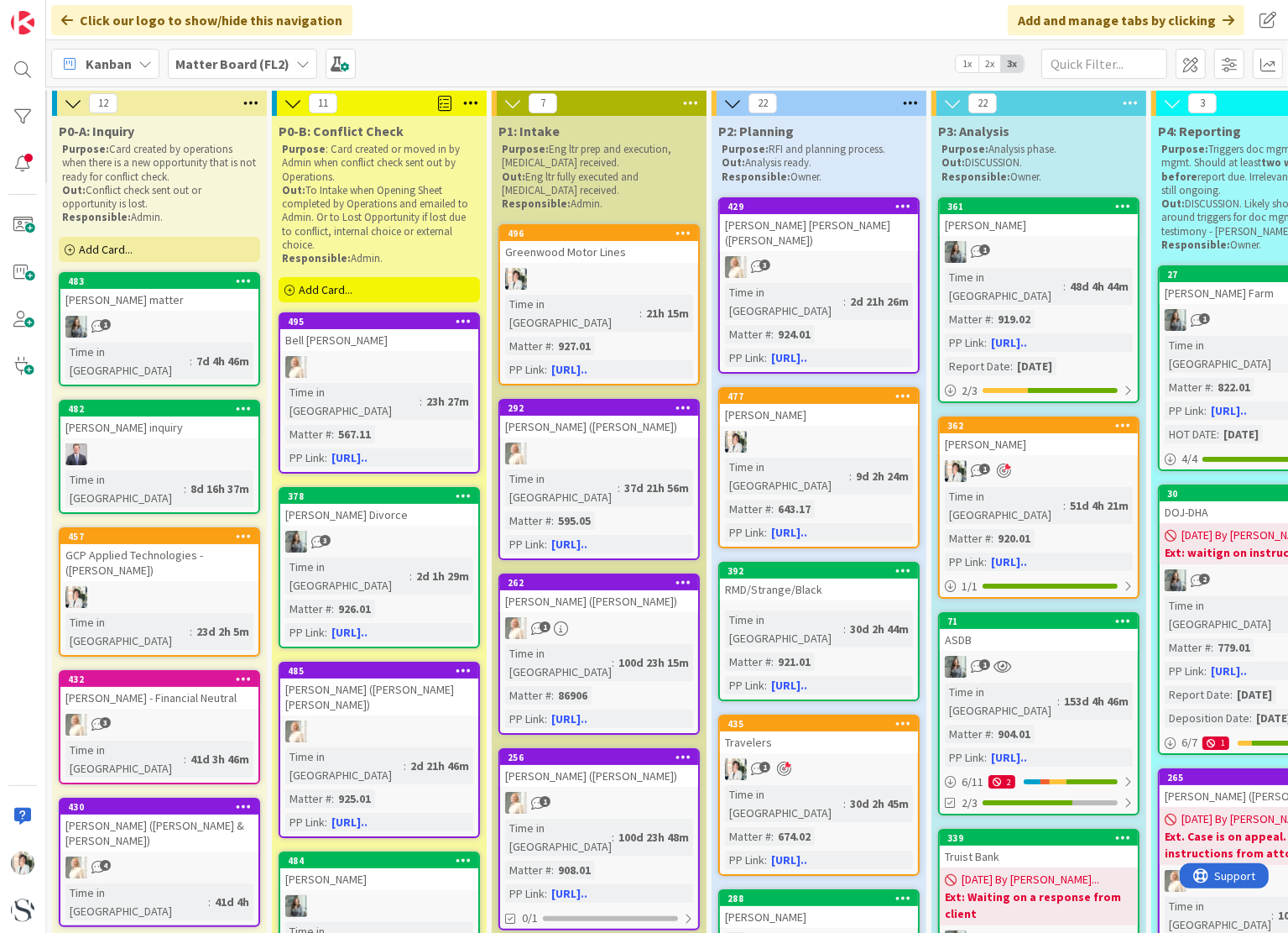
scroll to position [0, 0]
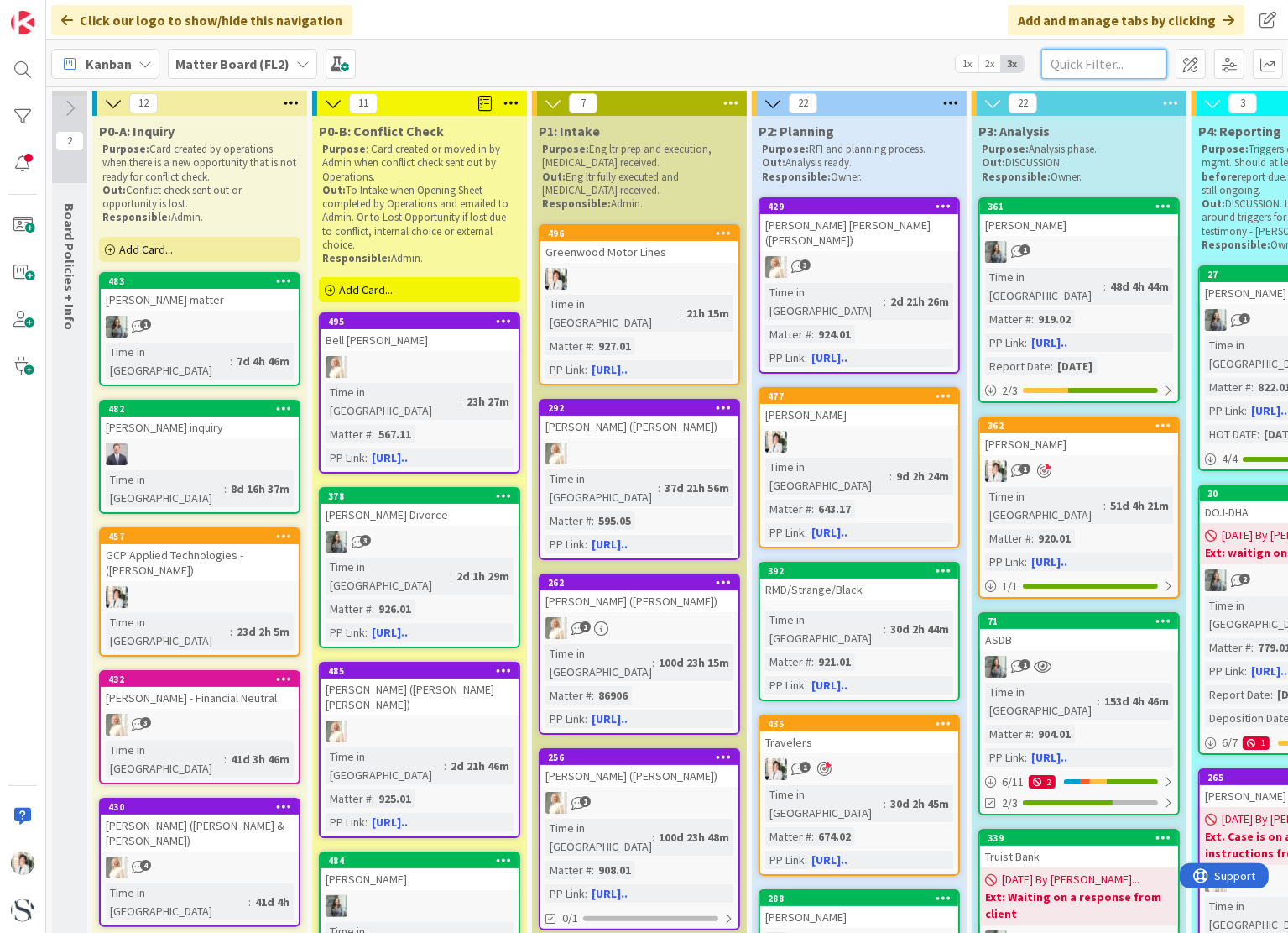
click at [1101, 59] on input "text" at bounding box center [1105, 64] width 126 height 31
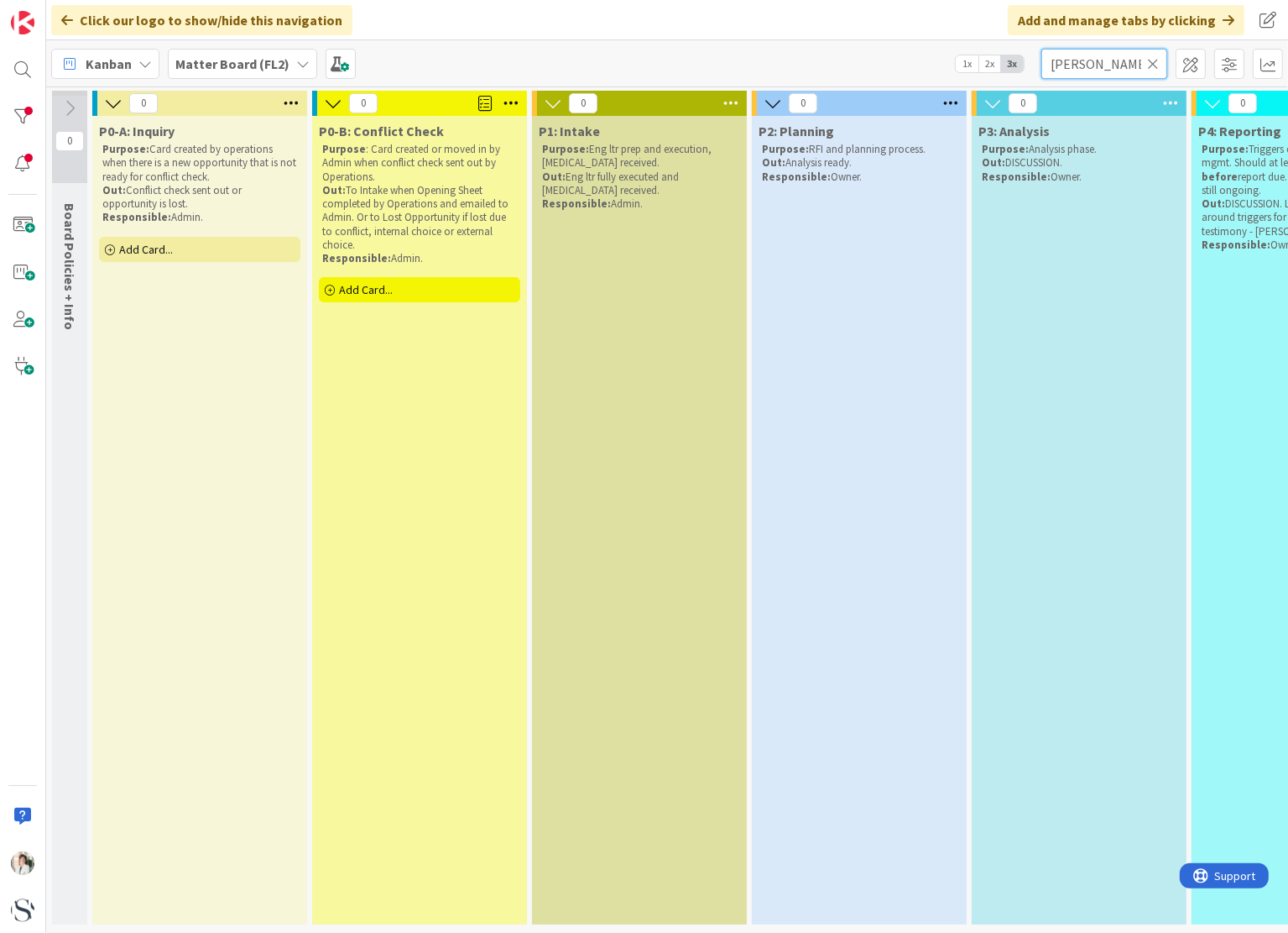
type input "[PERSON_NAME]"
click at [135, 246] on span "Add Card..." at bounding box center [146, 250] width 54 height 15
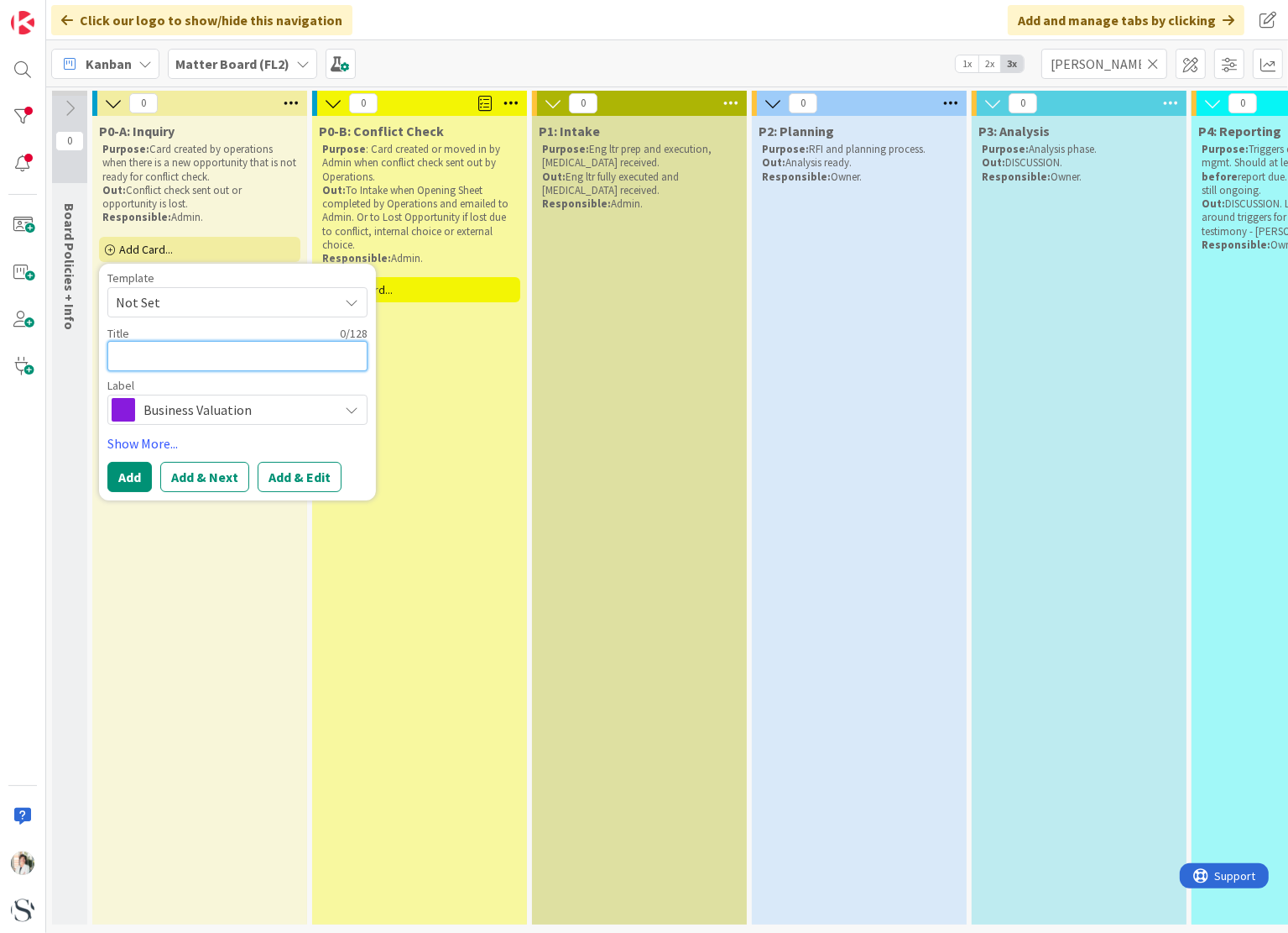
type textarea "x"
type textarea "N"
type textarea "x"
type textarea "Na"
type textarea "x"
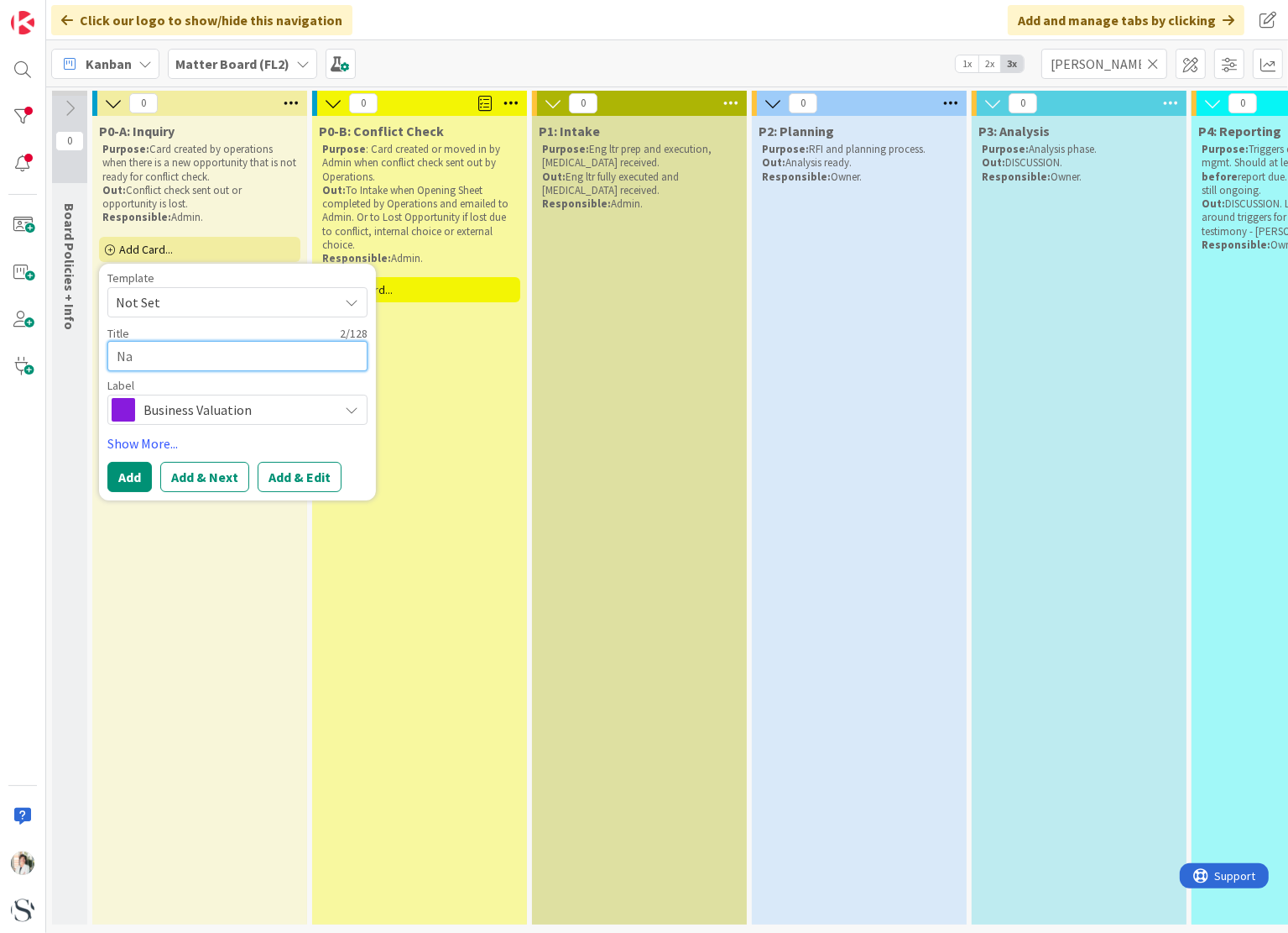
type textarea "Nau"
type textarea "x"
type textarea "Naug"
type textarea "x"
type textarea "Naugh"
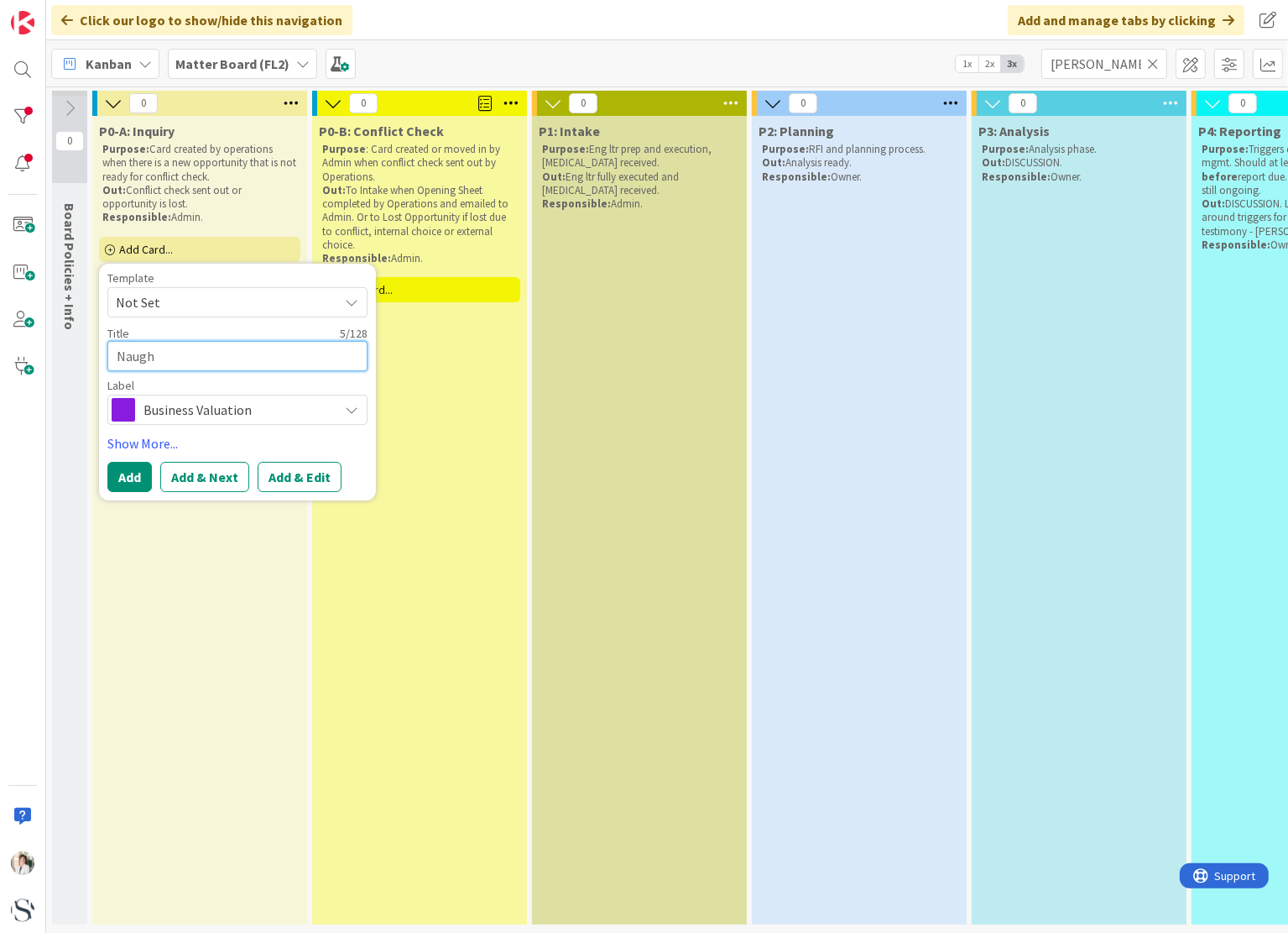
type textarea "x"
type textarea "Naught"
type textarea "x"
type textarea "Naughto"
type textarea "x"
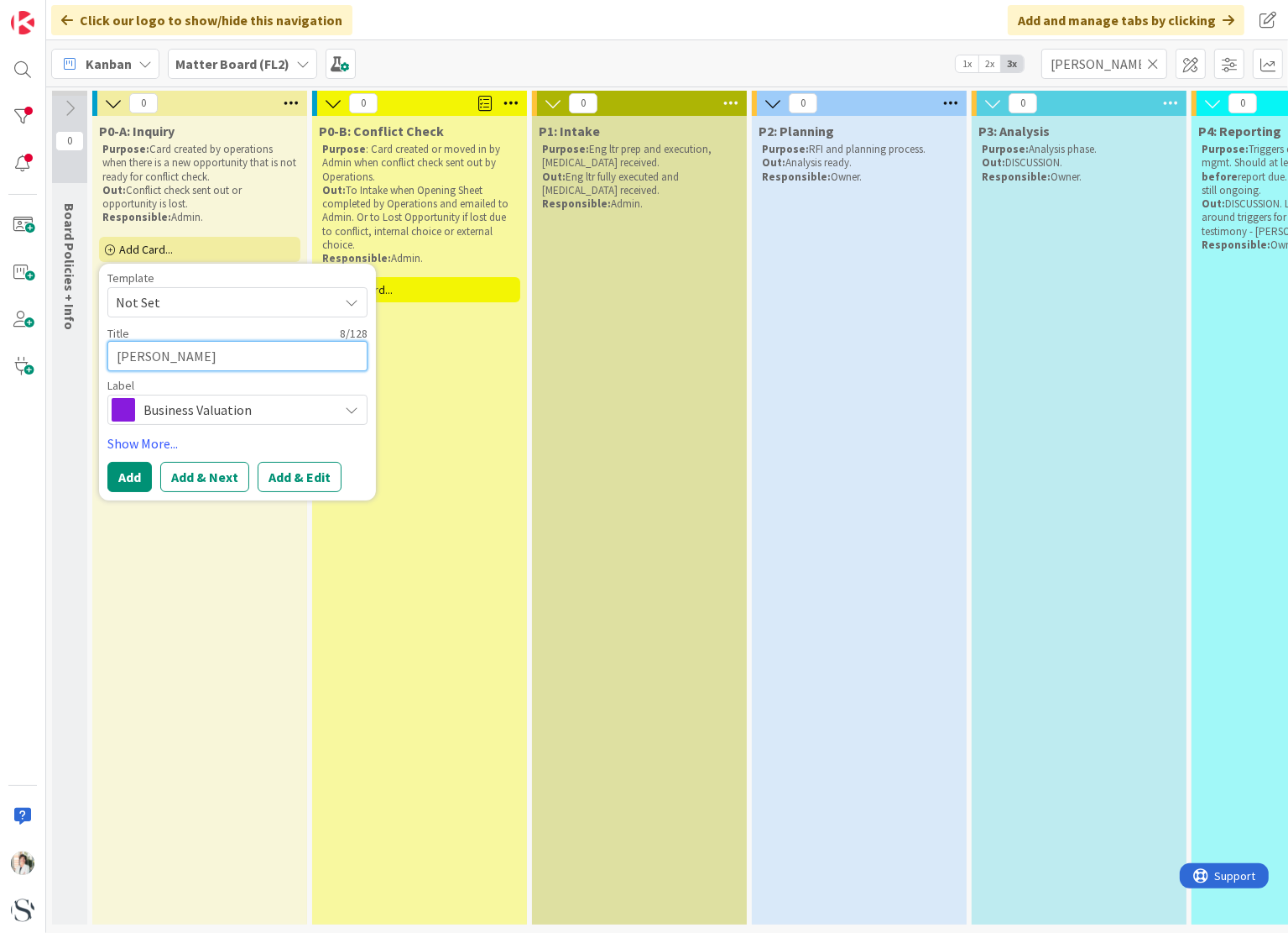
type textarea "[PERSON_NAME]"
click at [179, 407] on span "Business Valuation" at bounding box center [236, 409] width 186 height 24
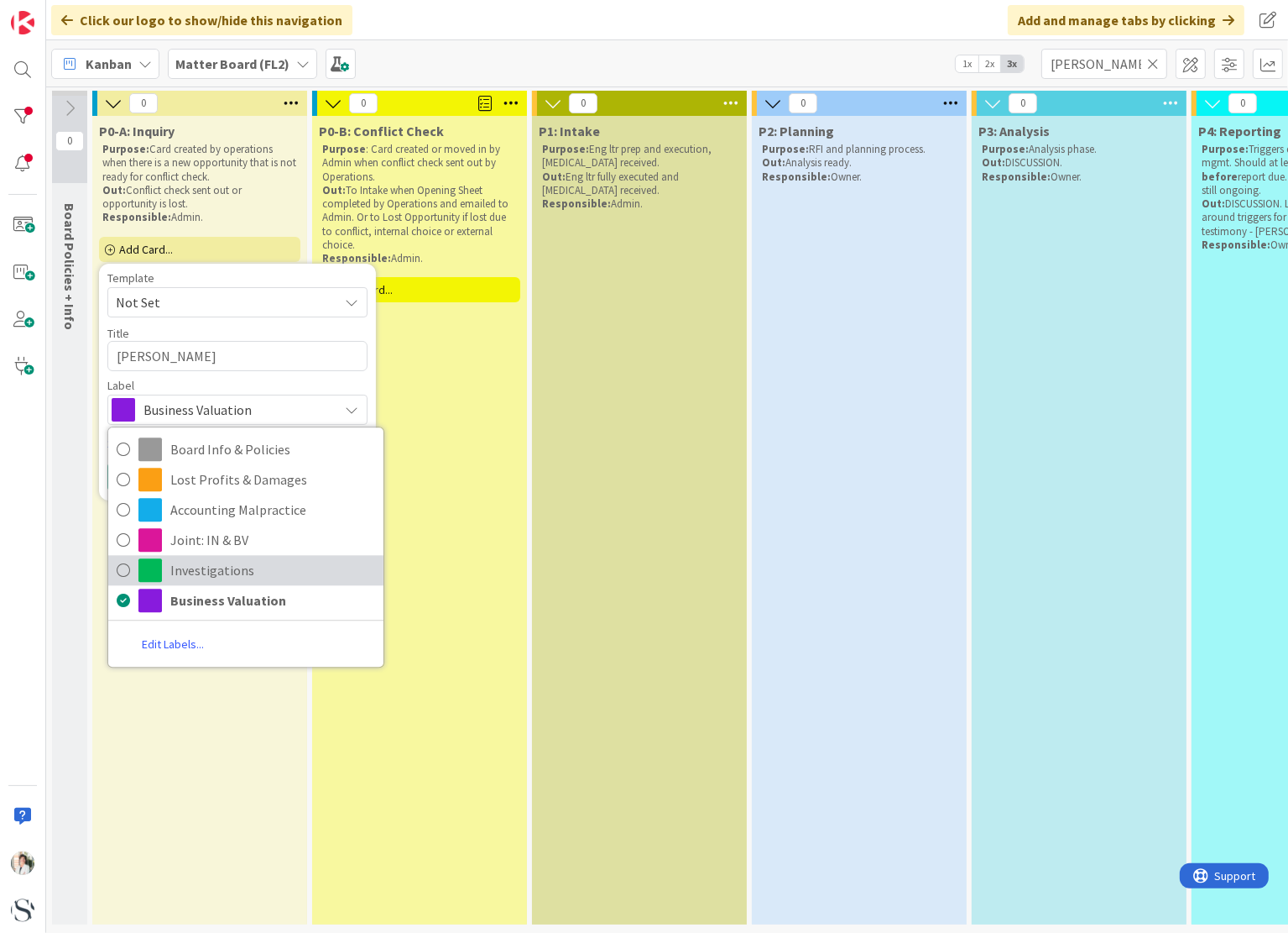
click at [124, 570] on icon at bounding box center [123, 570] width 13 height 25
type textarea "x"
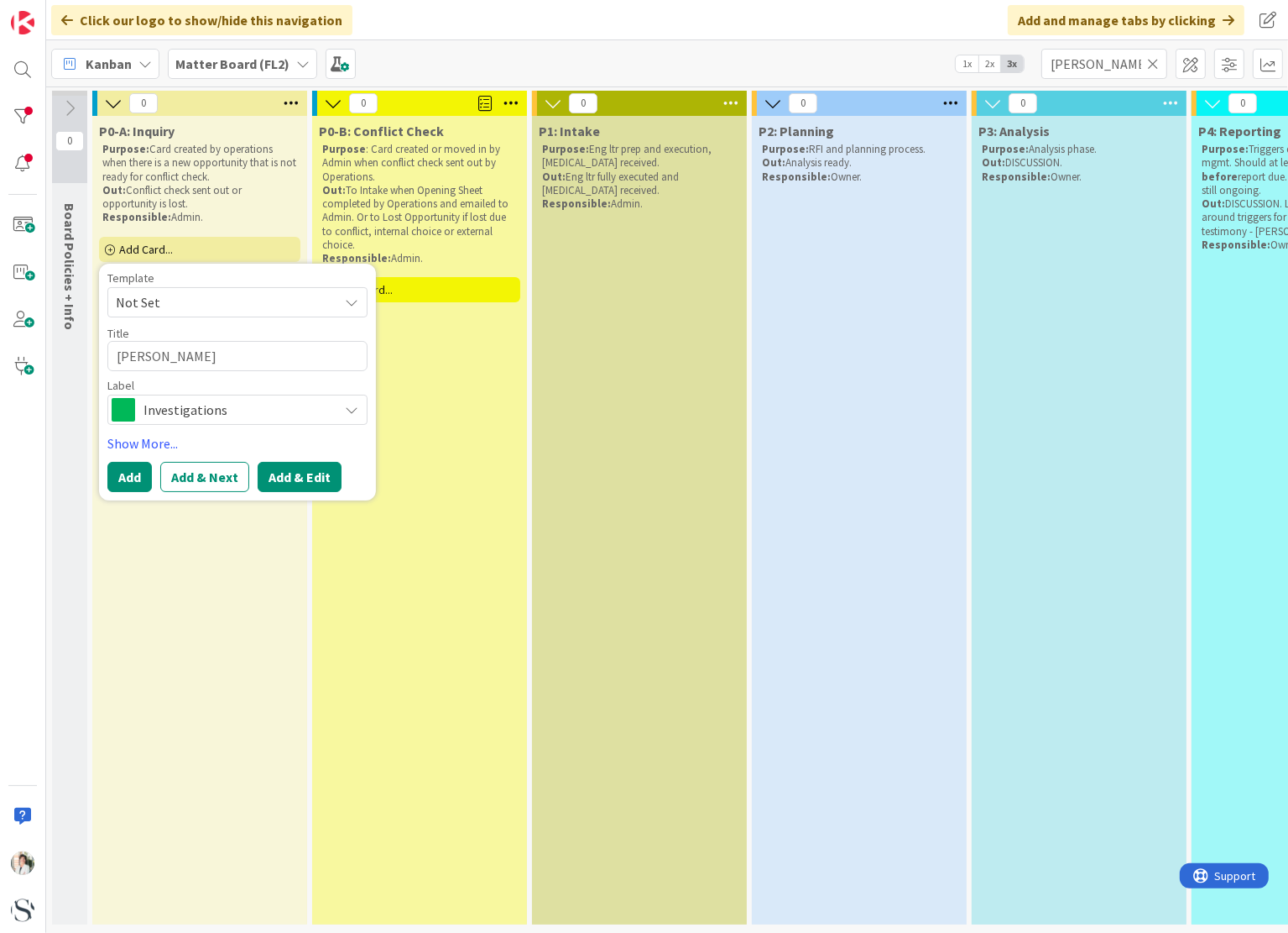
click at [305, 479] on button "Add & Edit" at bounding box center [300, 477] width 84 height 31
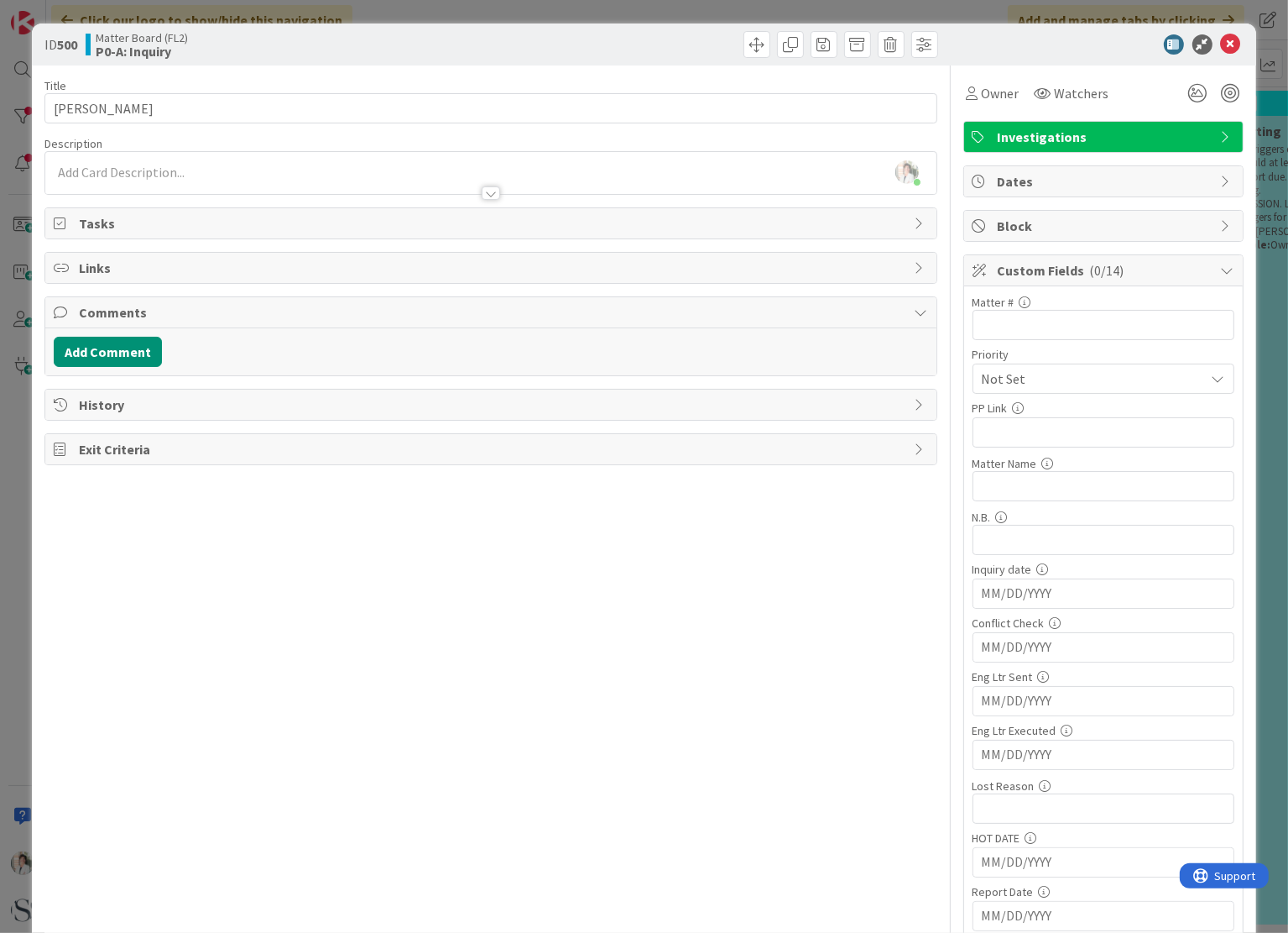
click at [1011, 595] on input "MM/DD/YYYY" at bounding box center [1103, 594] width 244 height 29
click at [1128, 691] on td "4" at bounding box center [1139, 696] width 32 height 32
type input "[DATE]"
click at [987, 801] on input "text" at bounding box center [1104, 809] width 262 height 31
type input "N"
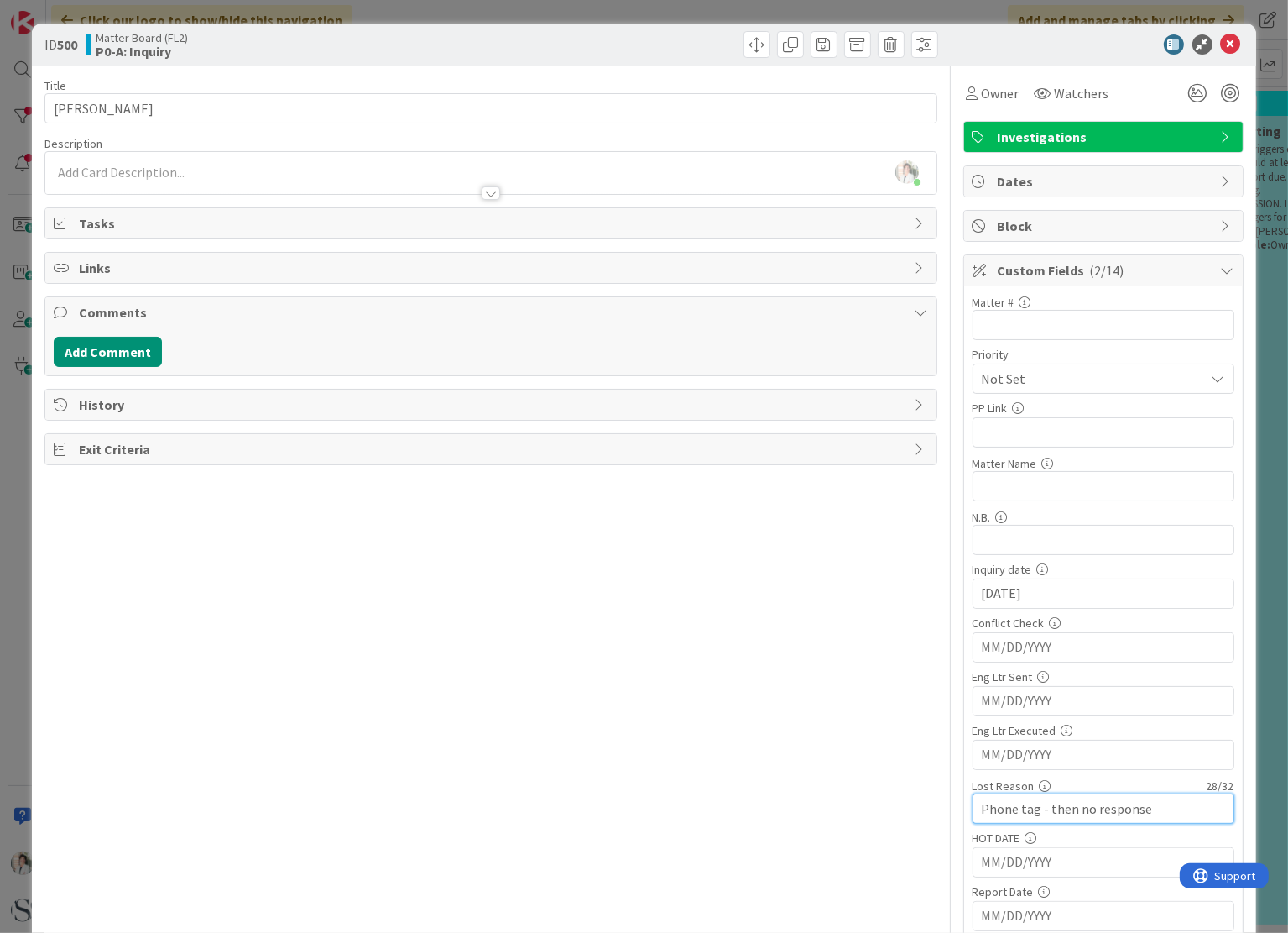
type input "Phone tag - then no response"
click at [803, 724] on div "Title 8 / 128 [PERSON_NAME] Description [PERSON_NAME] just joined Owner Watcher…" at bounding box center [491, 622] width 892 height 1116
click at [1221, 44] on icon at bounding box center [1231, 44] width 20 height 20
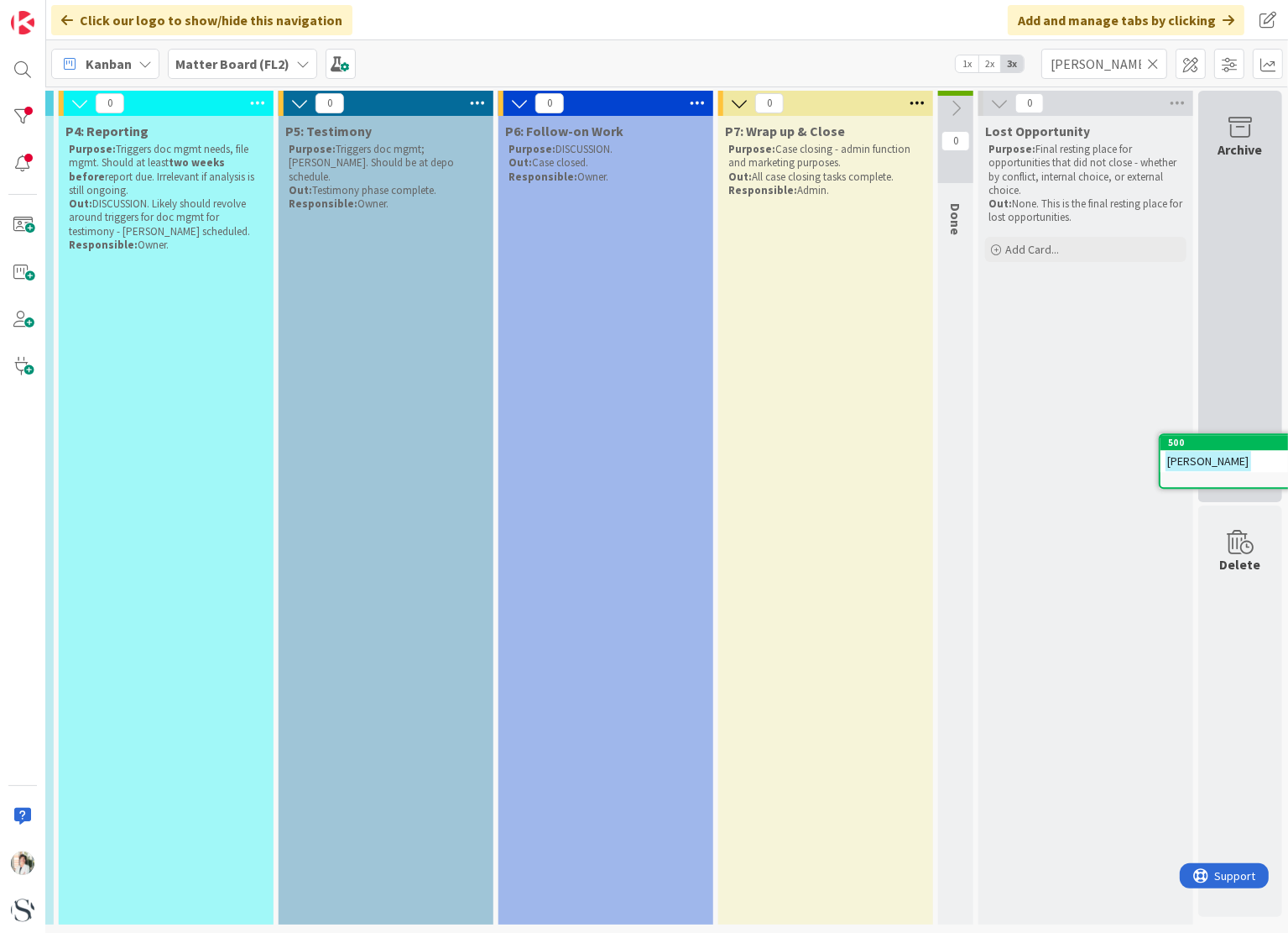
scroll to position [0, 1145]
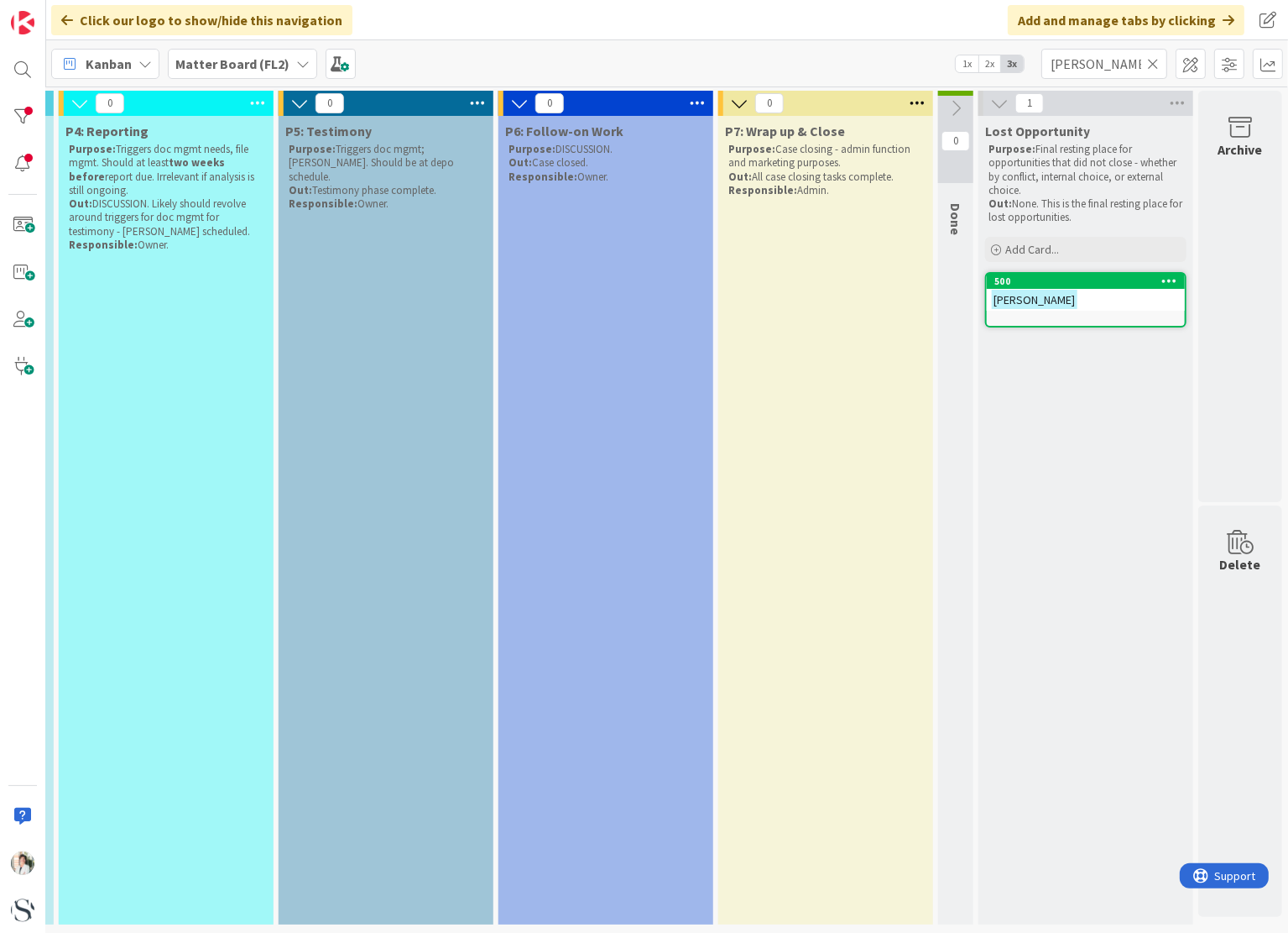
click at [1154, 61] on icon at bounding box center [1152, 64] width 11 height 15
